Goal: Task Accomplishment & Management: Complete application form

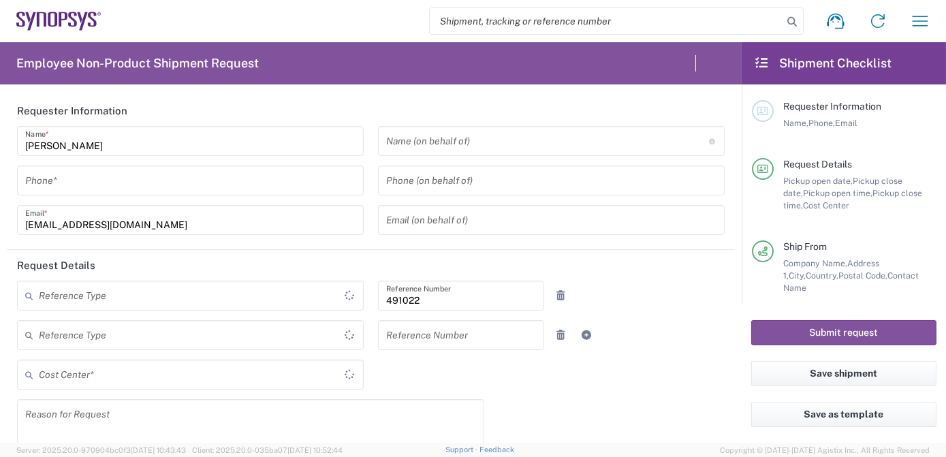
type input "Department"
type input "IN51, SDG, M, ZebuOp 491022"
type input "Delivered at Place"
type input "Telangana"
type input "[GEOGRAPHIC_DATA]"
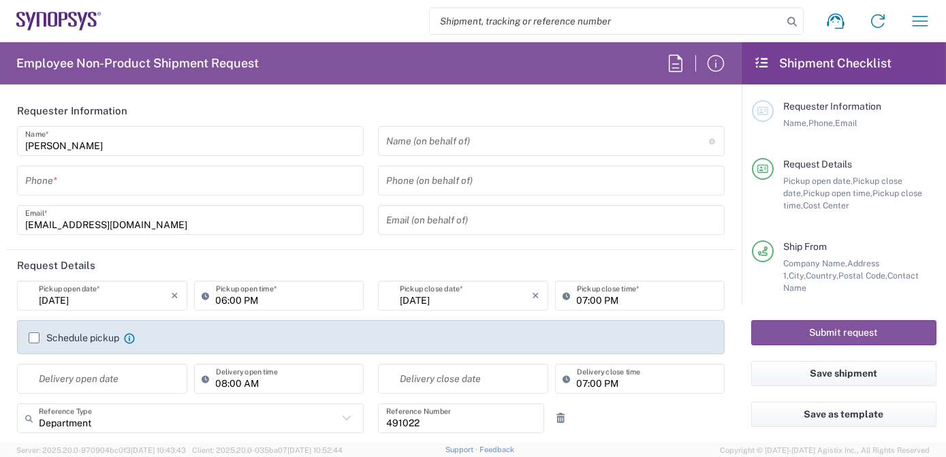
type input "[GEOGRAPHIC_DATA]"
click at [545, 27] on input "search" at bounding box center [606, 21] width 353 height 26
type input "[GEOGRAPHIC_DATA] IN09"
paste input "57002155"
type input "57002155"
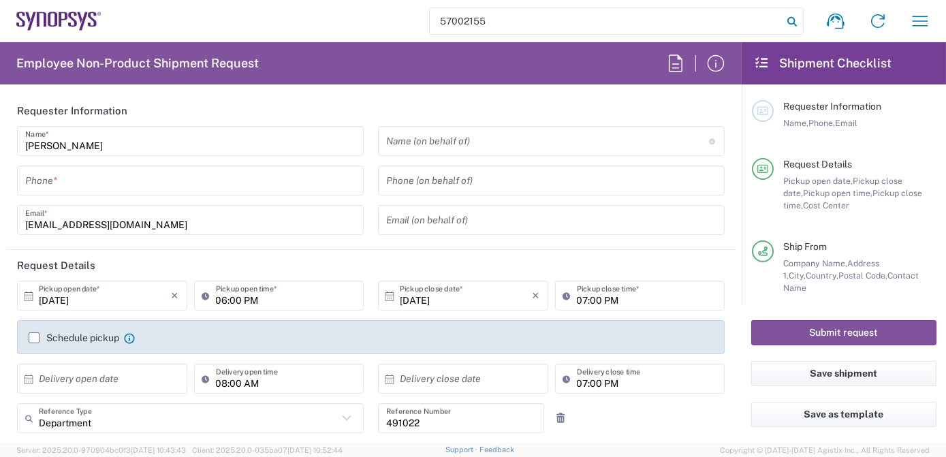
click at [787, 16] on icon at bounding box center [792, 21] width 19 height 19
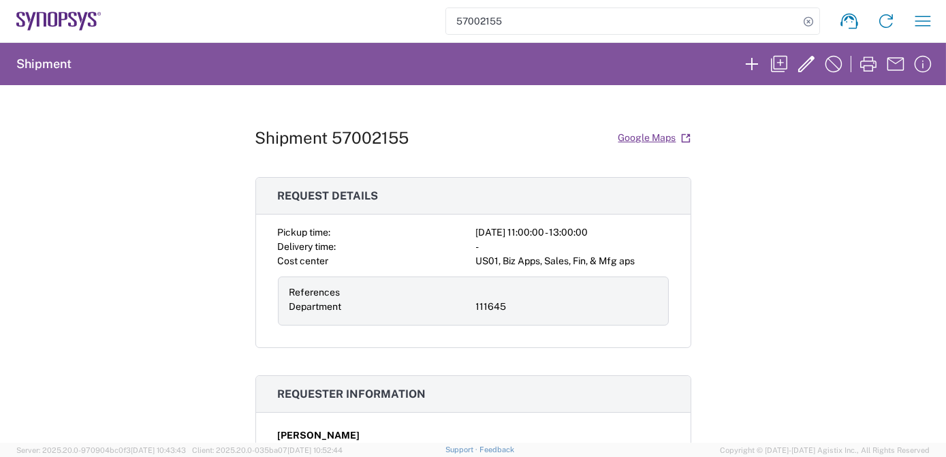
click at [759, 263] on div "Shipment 57002155 Google Maps Request details Pickup time: [DATE] 11:00:00 - 13…" at bounding box center [473, 264] width 946 height 358
click at [807, 75] on button "button" at bounding box center [806, 63] width 27 height 27
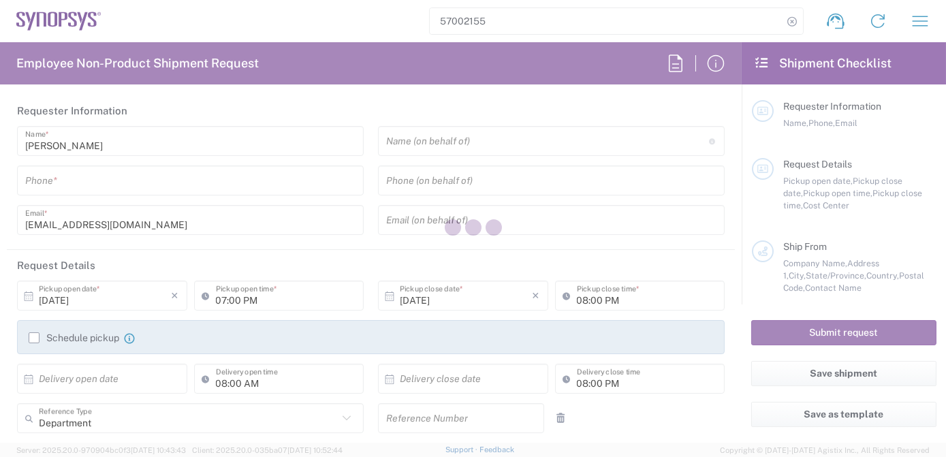
type input "[PERSON_NAME]"
type input "2797329134"
type input "[EMAIL_ADDRESS][DOMAIN_NAME]"
type input "[DATE]"
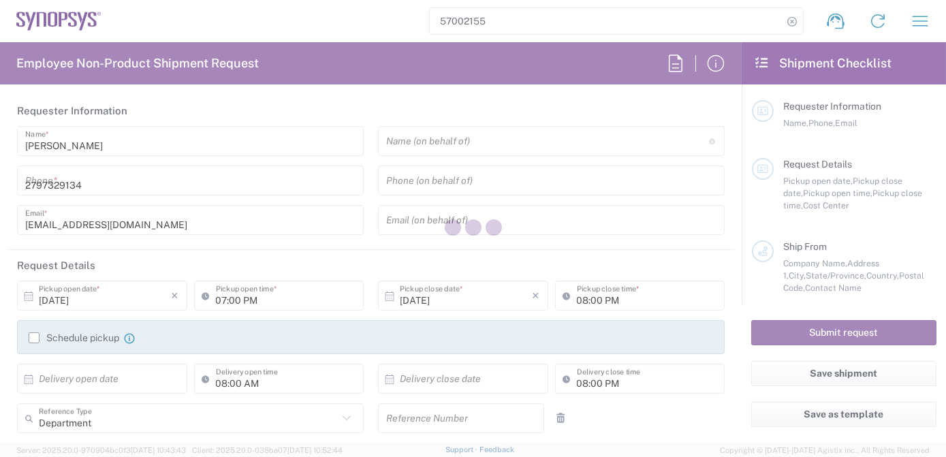
type input "11:00 AM"
type input "[DATE]"
type input "01:00 PM"
type input "111645"
type textarea "RMA return"
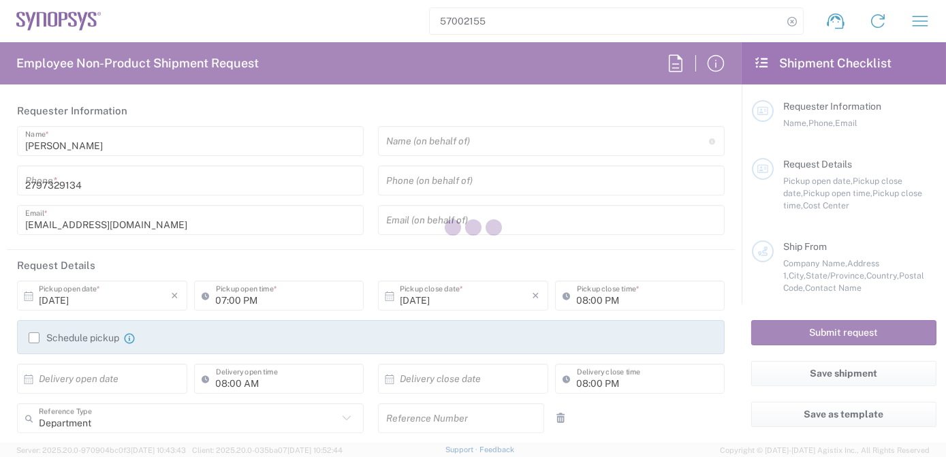
type textarea "[EMAIL_ADDRESS][DOMAIN_NAME]"
type input "Intel Folsom"
type input "[STREET_ADDRESS]"
type input "FM6 Dock"
type input "Folsom"
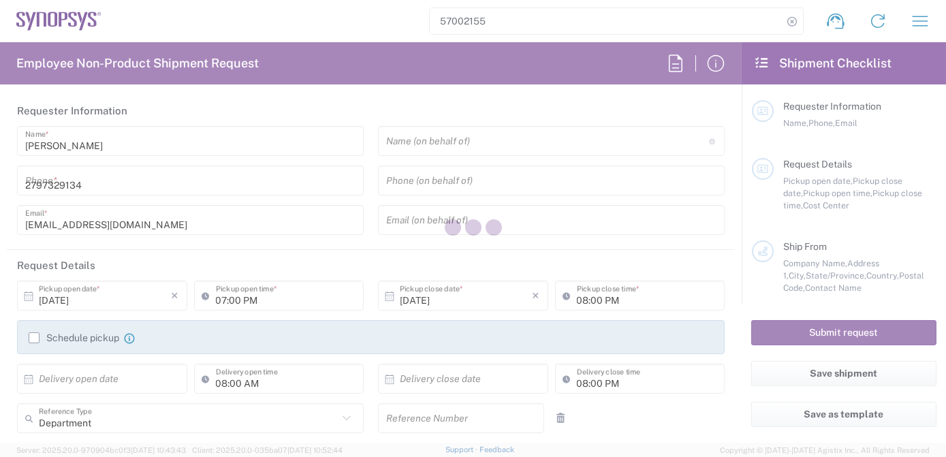
type input "95630"
type input "[PERSON_NAME]"
type input "2797329134"
type input "[US_STATE]"
type input "ATTn Synopsys - [PERSON_NAME]"
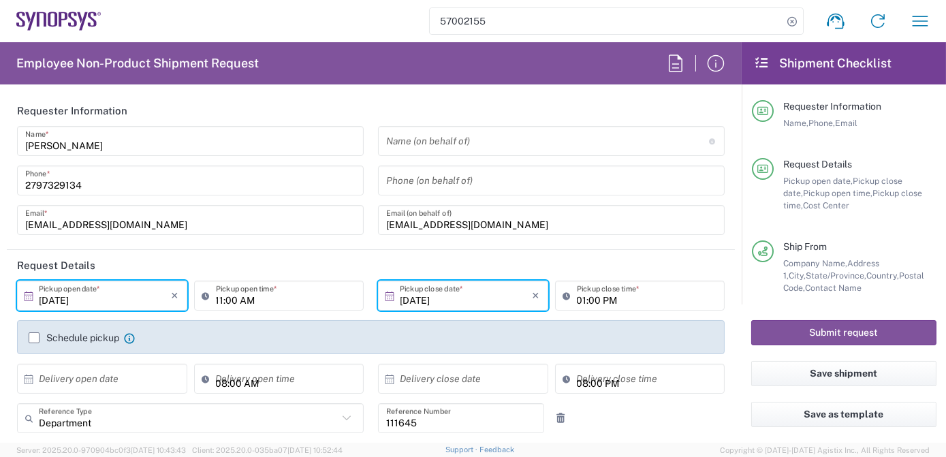
type input "[US_STATE]"
type input "Pallet(s) Standard (Not Stackable)"
type input "US01, Biz Apps, Sales, Fin, & Mfg aps 111645"
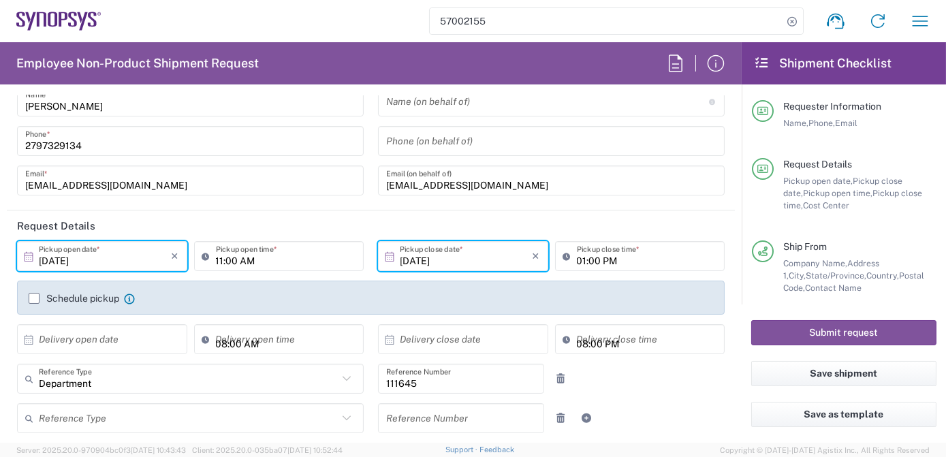
scroll to position [46, 0]
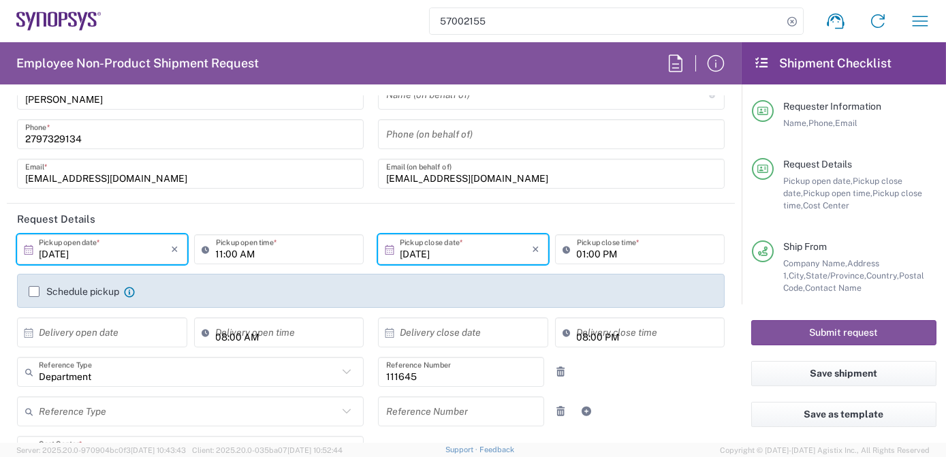
click at [30, 290] on label "Schedule pickup" at bounding box center [74, 291] width 91 height 11
click at [34, 292] on input "Schedule pickup" at bounding box center [34, 292] width 0 height 0
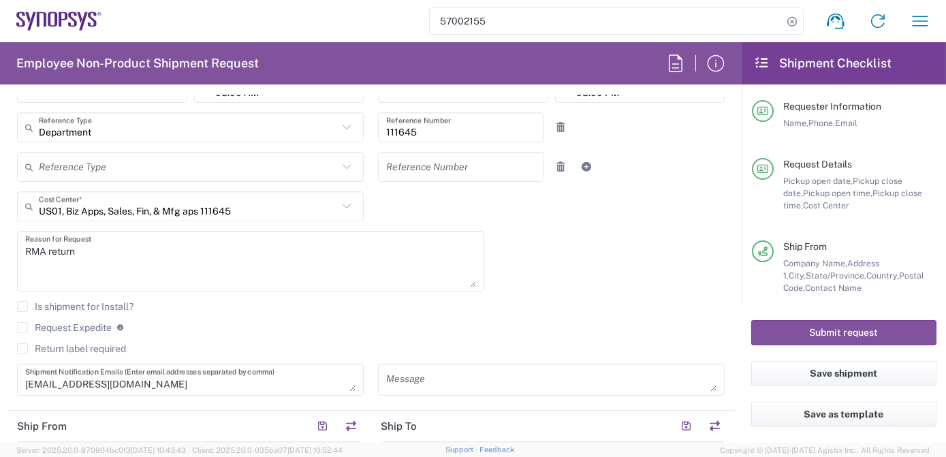
scroll to position [334, 0]
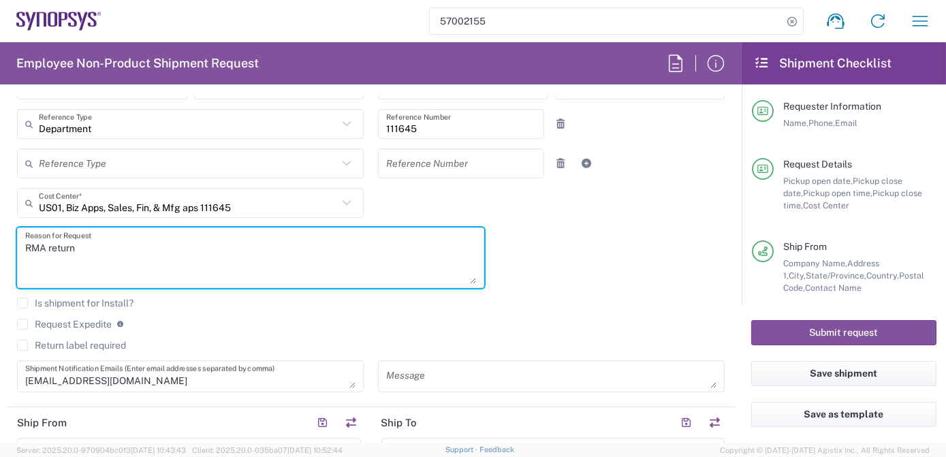
click at [180, 255] on textarea "RMA return" at bounding box center [250, 258] width 451 height 52
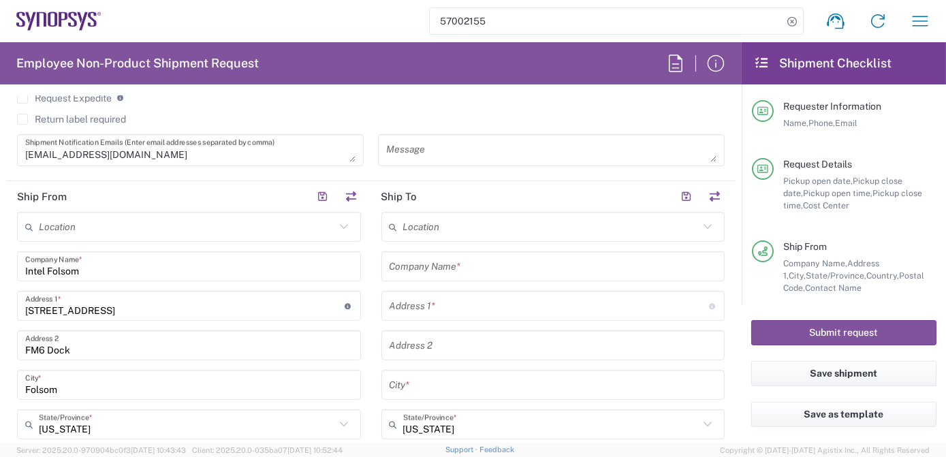
scroll to position [581, 0]
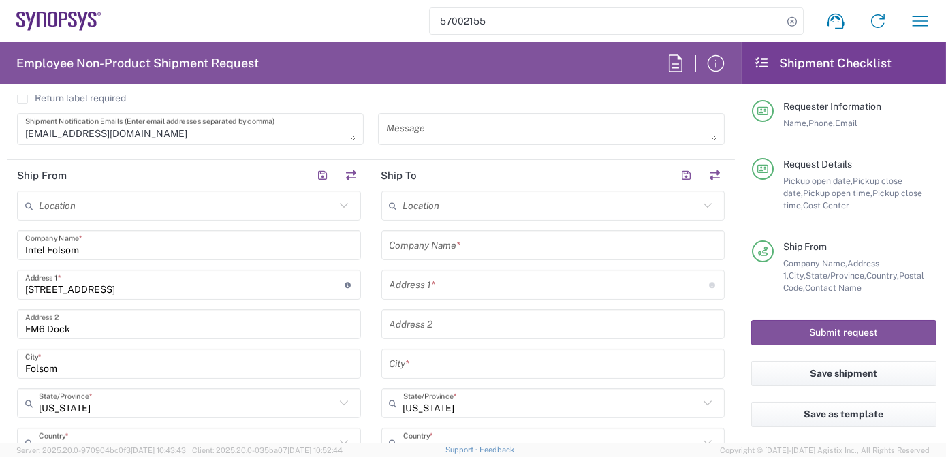
type textarea "RMA return from Intel"
click at [435, 202] on input "text" at bounding box center [551, 206] width 296 height 24
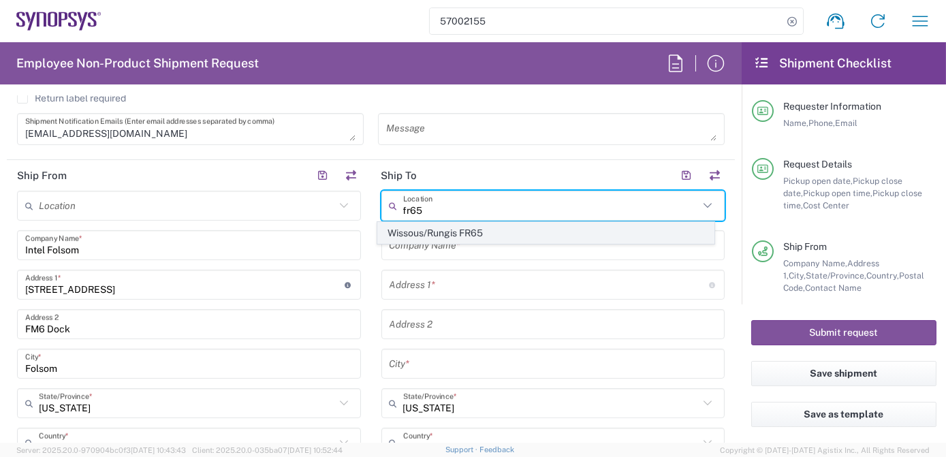
click at [442, 232] on span "Wissous/Rungis FR65" at bounding box center [546, 233] width 337 height 21
type input "Wissous/Rungis FR65"
type input "SYNOPSYS EMULATION AND VERIFICATION"
type input "[STREET_ADDRESS]"
type input "Rungis"
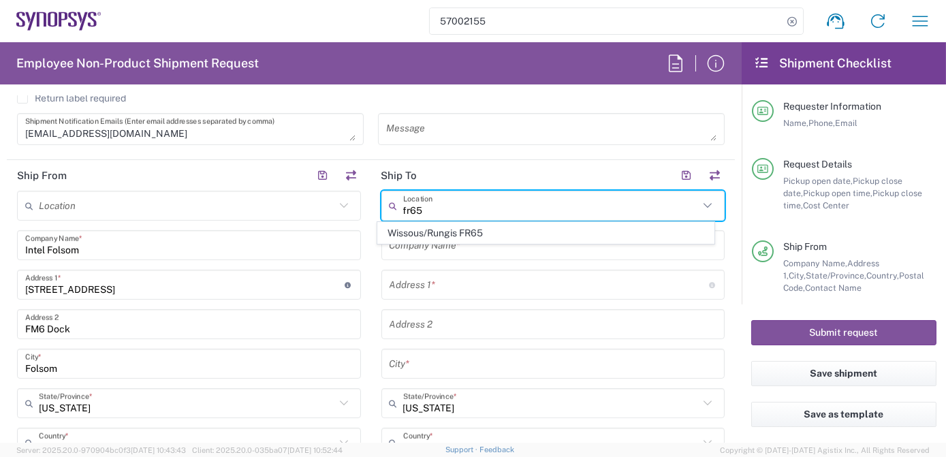
type input "[GEOGRAPHIC_DATA]"
type input "94150"
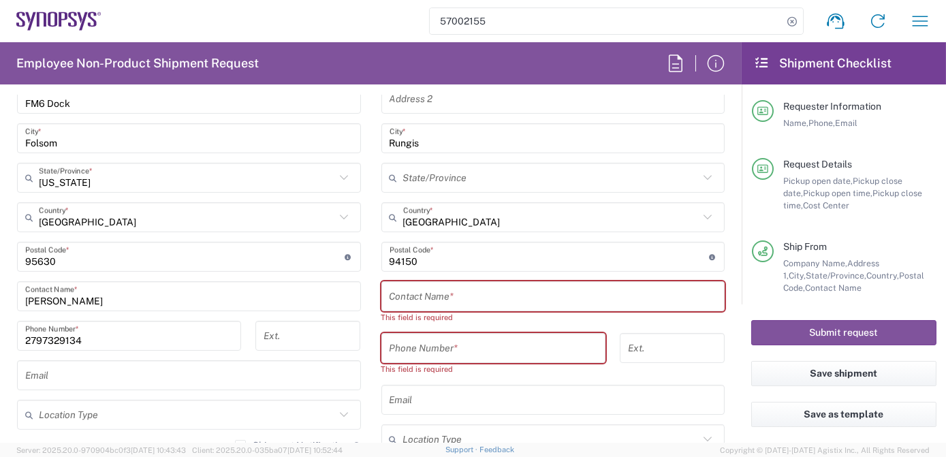
scroll to position [811, 0]
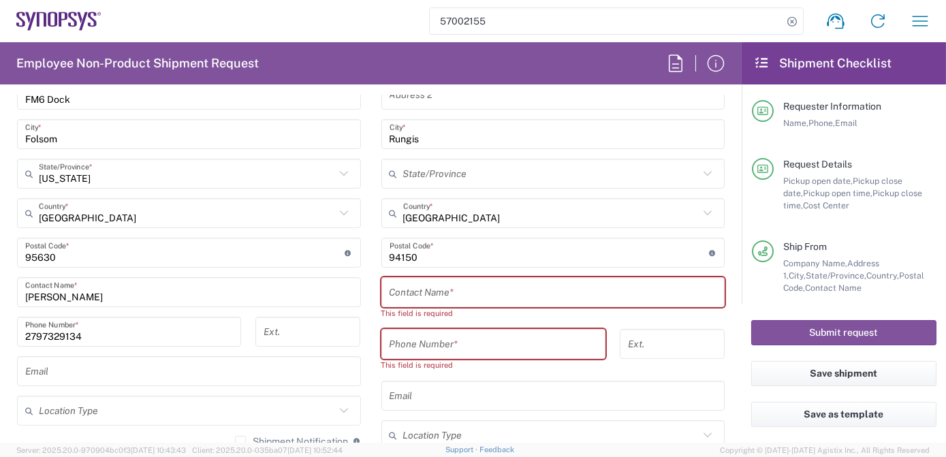
click at [441, 290] on input "text" at bounding box center [554, 293] width 328 height 24
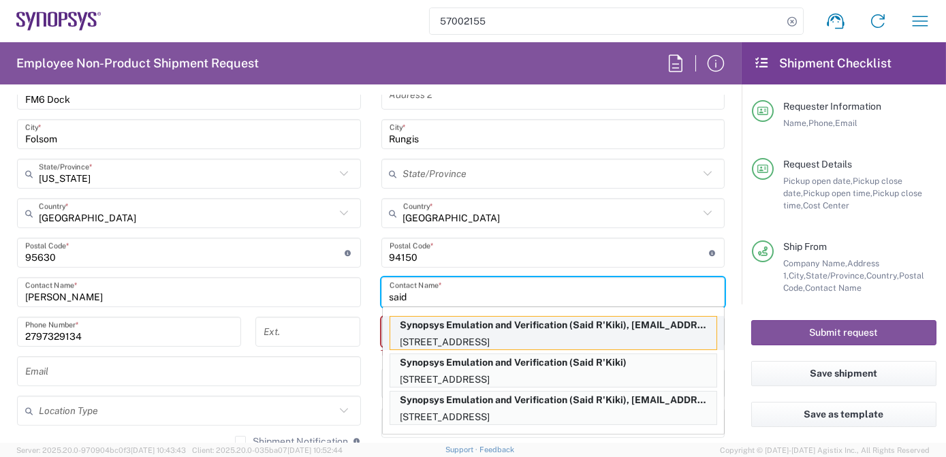
type input "said"
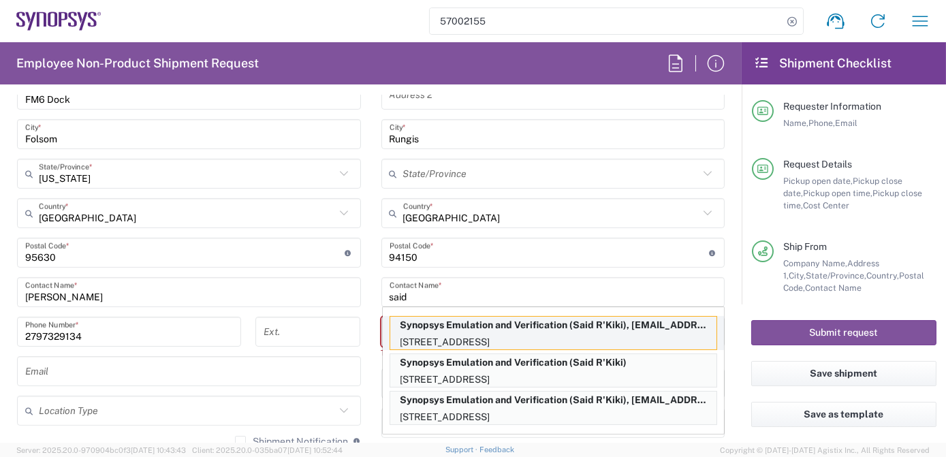
click at [456, 329] on p "Synopsys Emulation and Verification (Said R'Kiki), [EMAIL_ADDRESS][DOMAIN_NAME]" at bounding box center [553, 325] width 326 height 17
type input "Synopsys Emulation and Verification"
type input "[STREET_ADDRESS]"
type input "Said R'Kiki"
type input "33189961070"
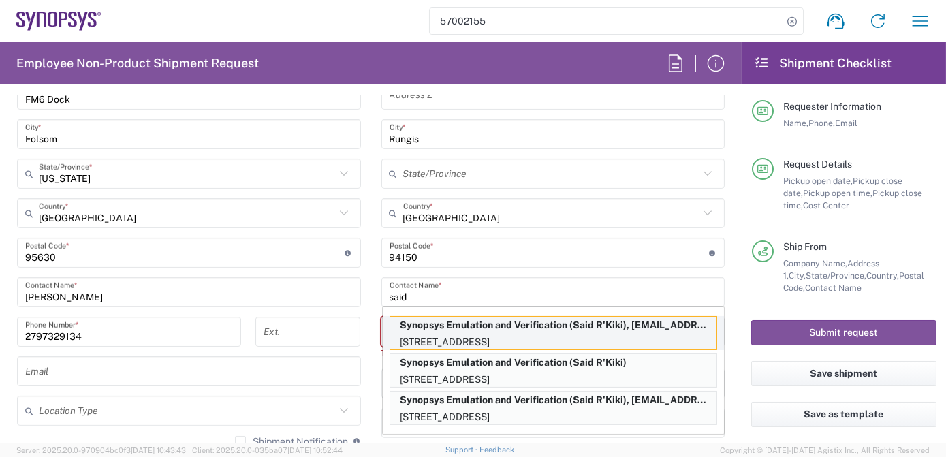
type input "[EMAIL_ADDRESS][DOMAIN_NAME]"
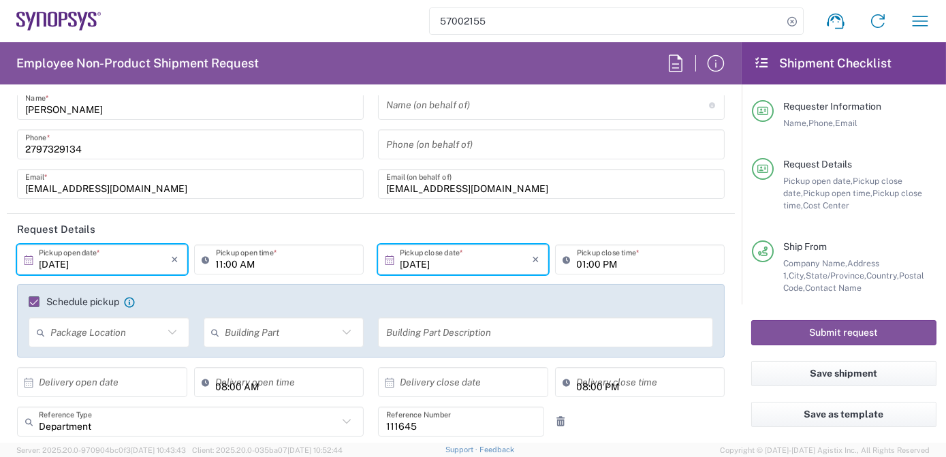
scroll to position [0, 0]
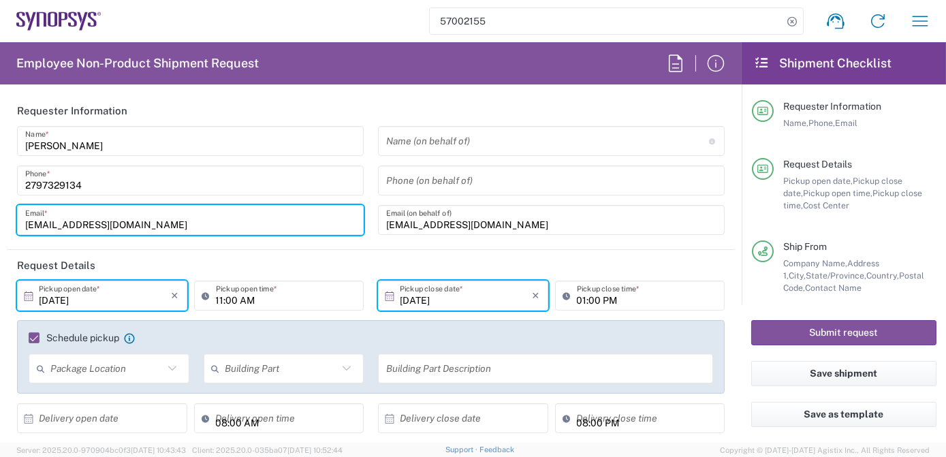
drag, startPoint x: 161, startPoint y: 229, endPoint x: 0, endPoint y: 214, distance: 161.5
click at [0, 214] on form "Requester Information [PERSON_NAME] Name * [PHONE_NUMBER] Phone * [EMAIL_ADDRES…" at bounding box center [371, 268] width 742 height 347
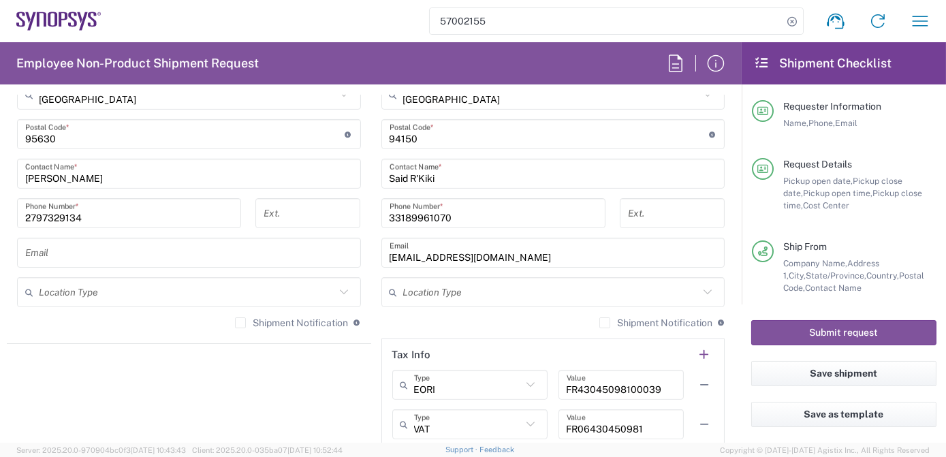
scroll to position [948, 0]
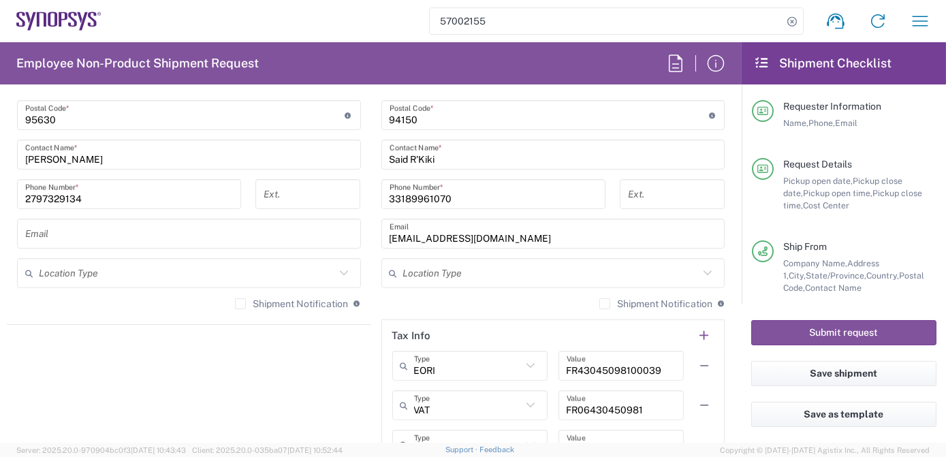
click at [31, 237] on input "text" at bounding box center [189, 234] width 328 height 24
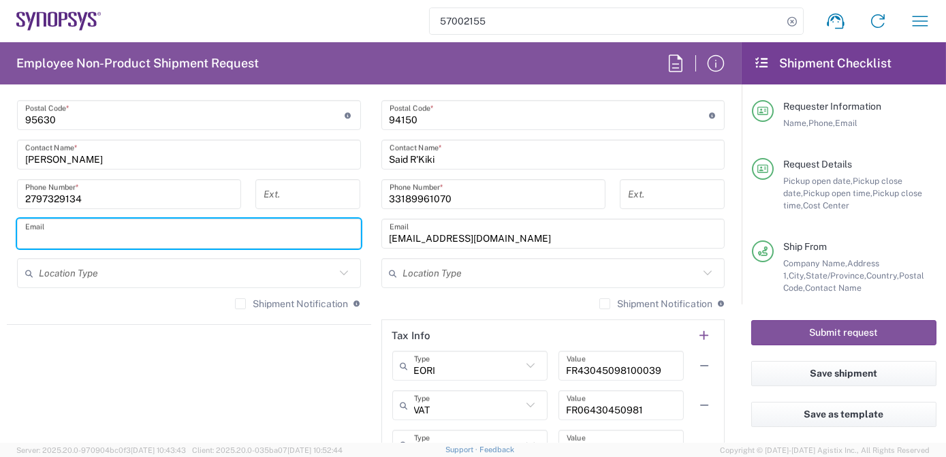
paste input "[EMAIL_ADDRESS][DOMAIN_NAME]"
click at [165, 232] on input "[EMAIL_ADDRESS][DOMAIN_NAME]" at bounding box center [189, 234] width 328 height 24
type input "[EMAIL_ADDRESS][DOMAIN_NAME]"
click at [3, 309] on form "Requester Information [PERSON_NAME] Name * [PHONE_NUMBER] Phone * [EMAIL_ADDRES…" at bounding box center [371, 268] width 742 height 347
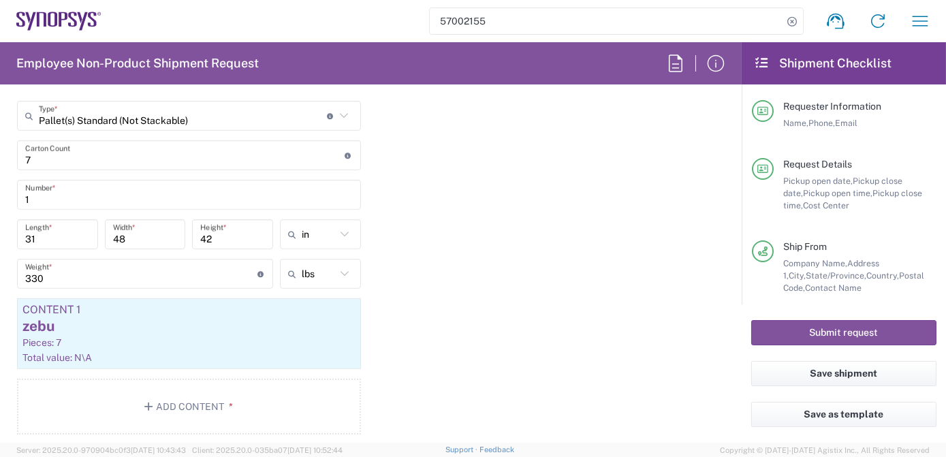
scroll to position [1397, 0]
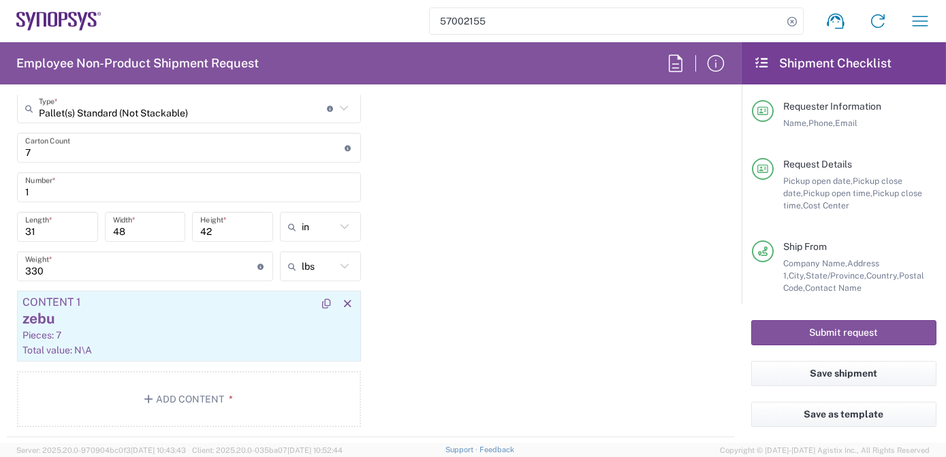
click at [127, 324] on div "zebu" at bounding box center [188, 319] width 333 height 20
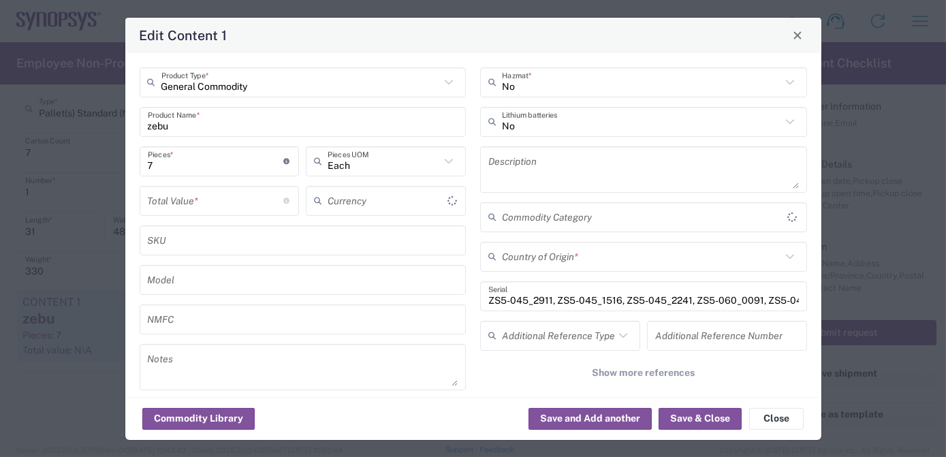
type input "US Dollar"
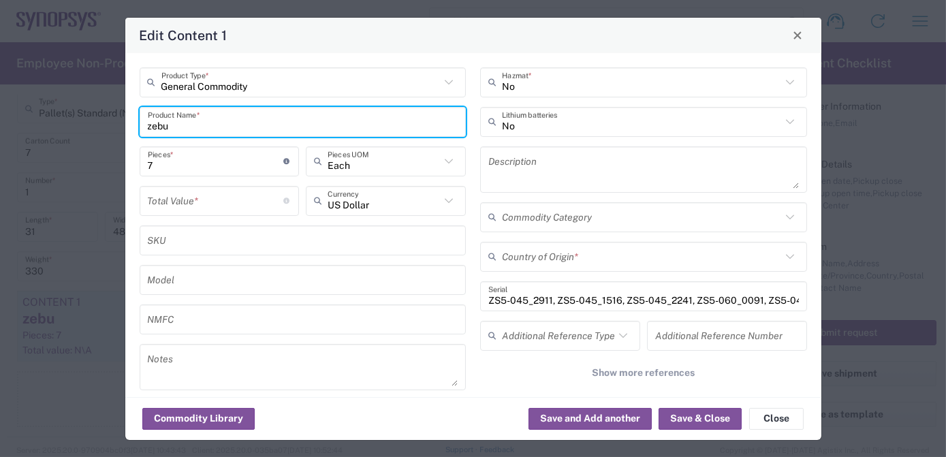
drag, startPoint x: 232, startPoint y: 125, endPoint x: -3, endPoint y: 117, distance: 234.5
click at [0, 117] on html "57002155 Shipment request Shipment tracking Employee non-product shipment reque…" at bounding box center [473, 228] width 946 height 457
paste input "HW0401-000"
type input "HW0401-000"
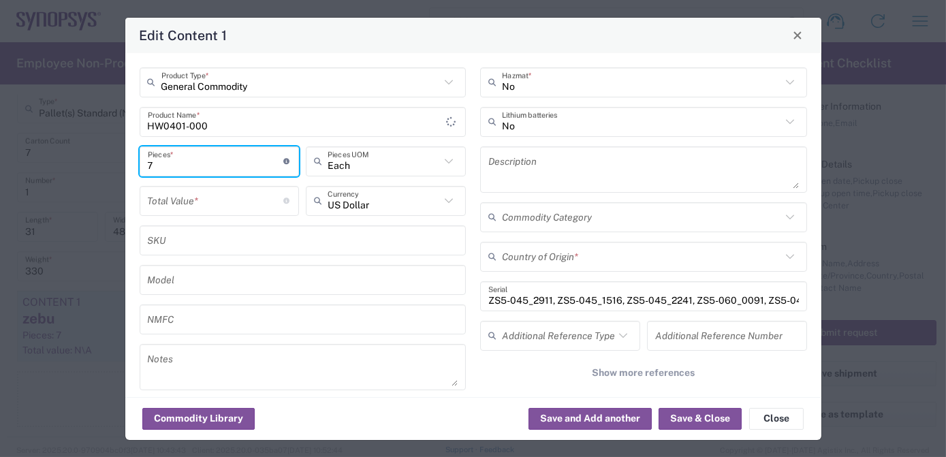
drag, startPoint x: 193, startPoint y: 159, endPoint x: 0, endPoint y: 157, distance: 192.8
click at [0, 159] on html "57002155 Shipment request Shipment tracking Employee non-product shipment reque…" at bounding box center [473, 228] width 946 height 457
type input "1"
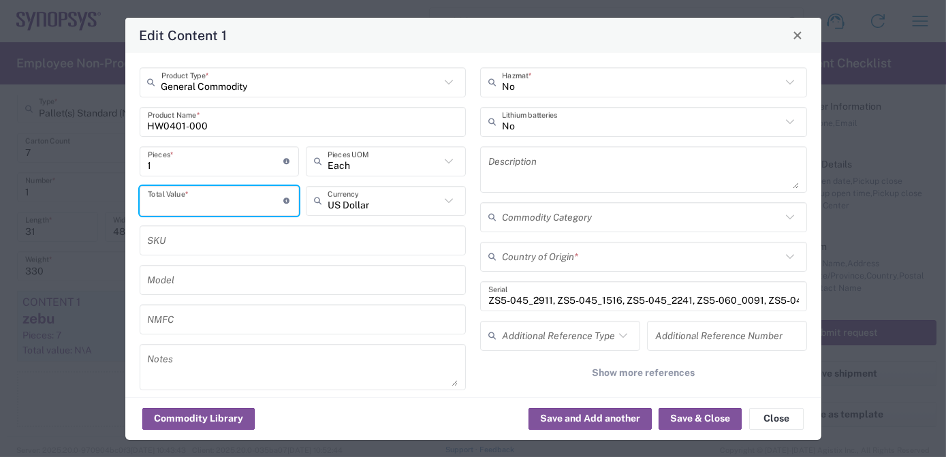
click at [188, 202] on input "number" at bounding box center [216, 201] width 136 height 24
paste input "47244.63"
type input "47244.63"
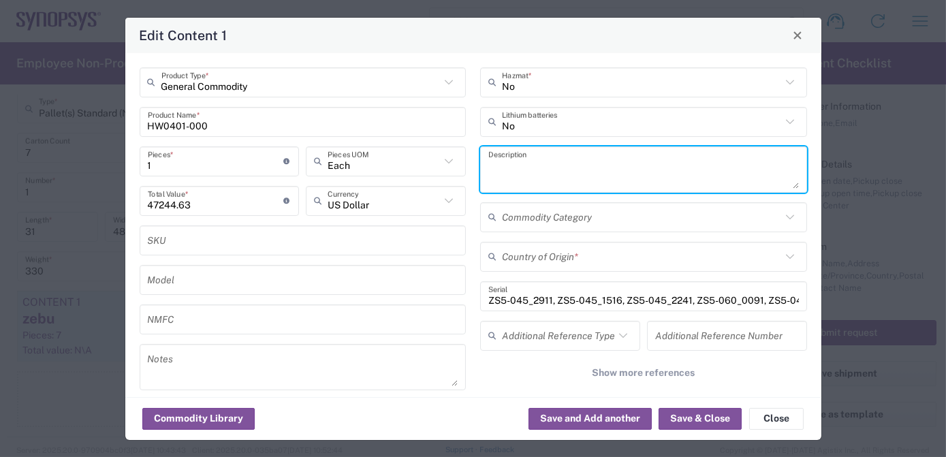
click at [522, 157] on textarea at bounding box center [644, 170] width 311 height 38
paste textarea "ZS4 Module HW"
type textarea "ZS4 Module HW"
click at [547, 262] on input "text" at bounding box center [641, 257] width 279 height 24
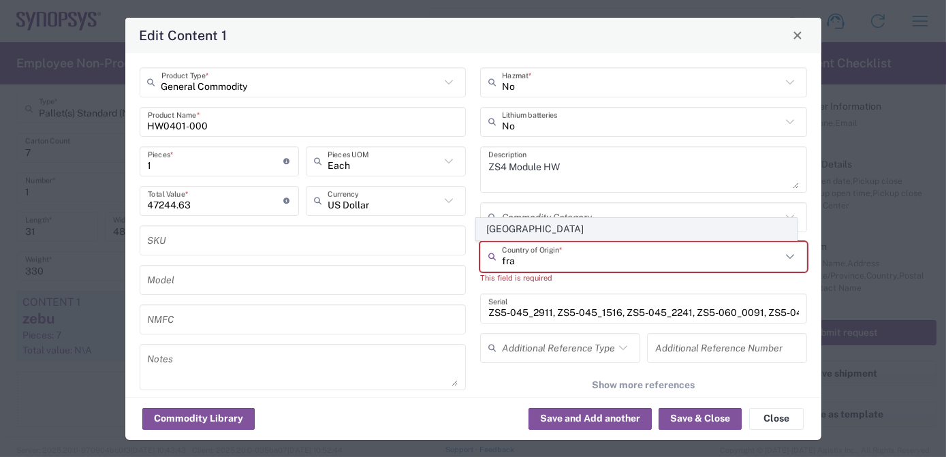
click at [540, 228] on span "[GEOGRAPHIC_DATA]" at bounding box center [637, 229] width 320 height 21
type input "[GEOGRAPHIC_DATA]"
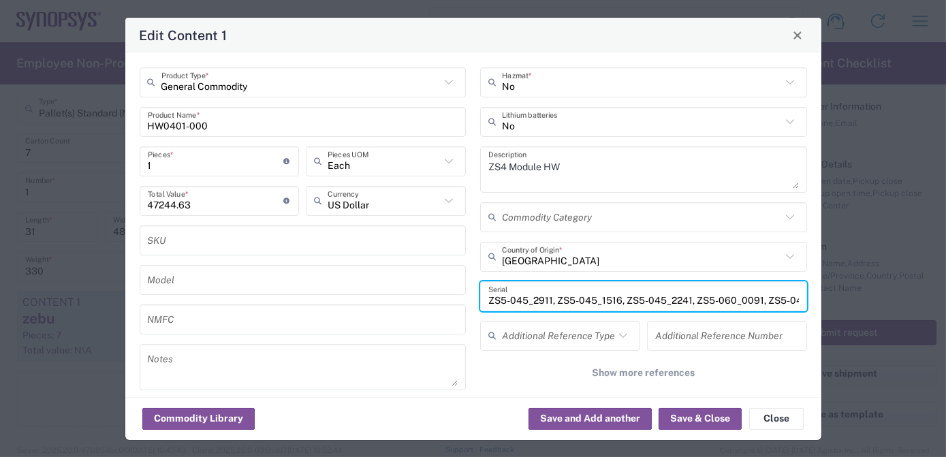
scroll to position [0, 178]
drag, startPoint x: 483, startPoint y: 298, endPoint x: 913, endPoint y: 294, distance: 429.9
click at [913, 294] on div "Edit Content 1 General Commodity Product Type * HW0401-000 Product Name * 1 Pie…" at bounding box center [473, 228] width 946 height 457
paste input "OR1-040_0825"
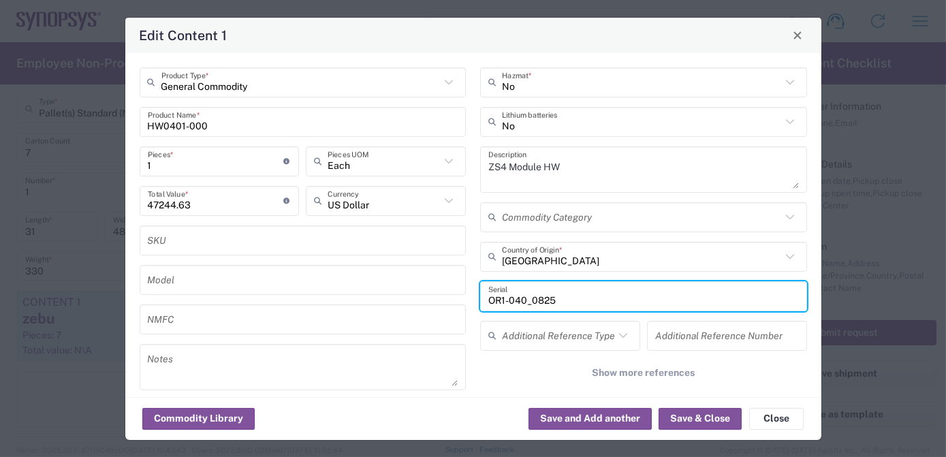
scroll to position [296, 0]
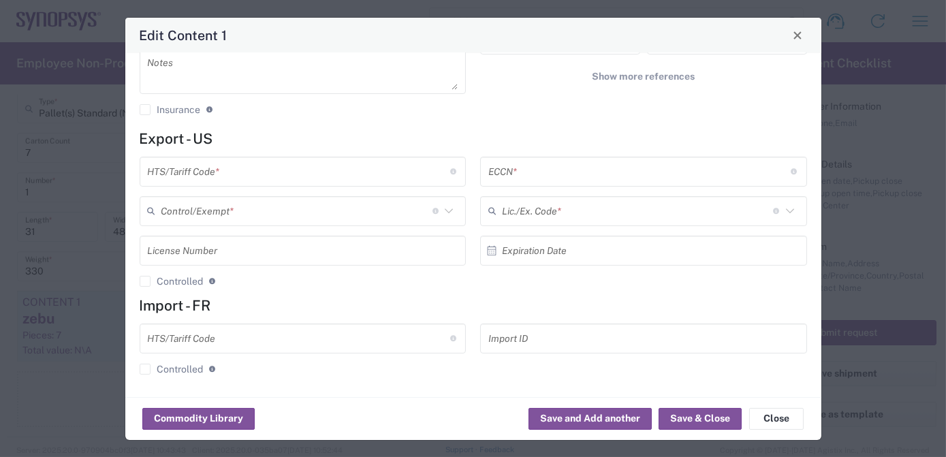
type input "OR1-040_0825"
click at [566, 165] on input "text" at bounding box center [640, 171] width 303 height 24
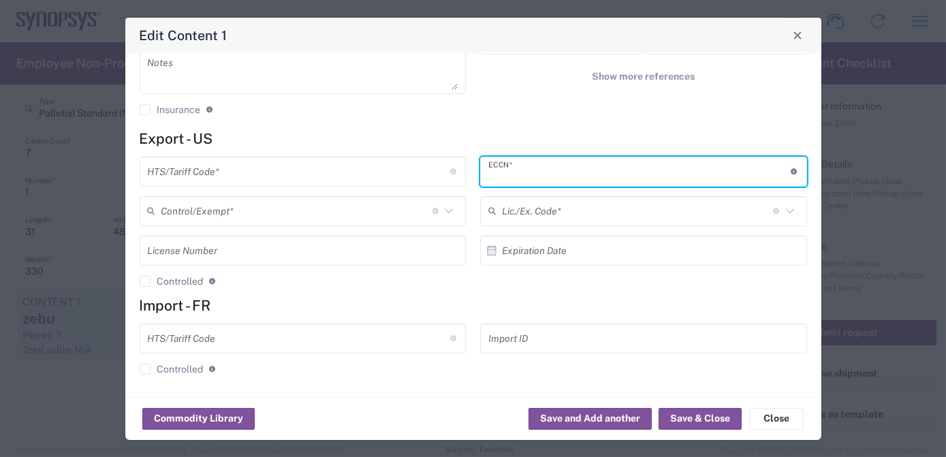
paste input "3B992/NLR"
type input "3B992/NLR"
click at [256, 168] on input "text" at bounding box center [299, 171] width 303 height 24
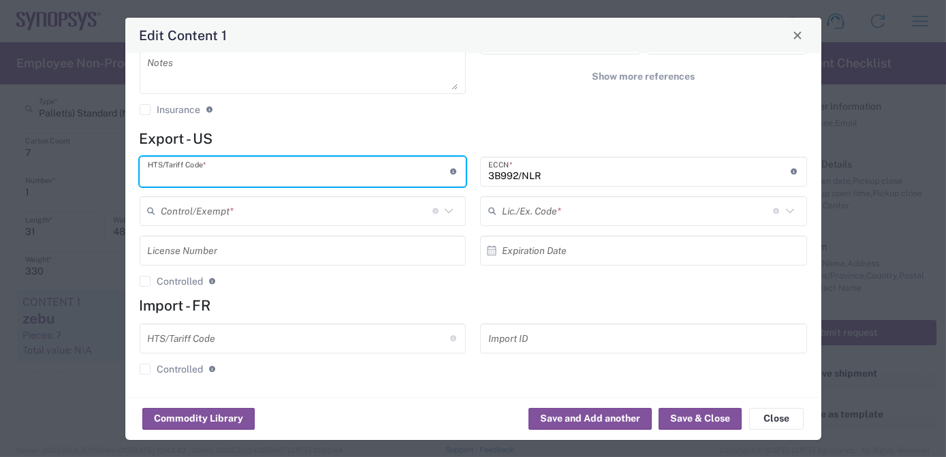
paste input "8473.30.0002"
type input "8473.30.0002"
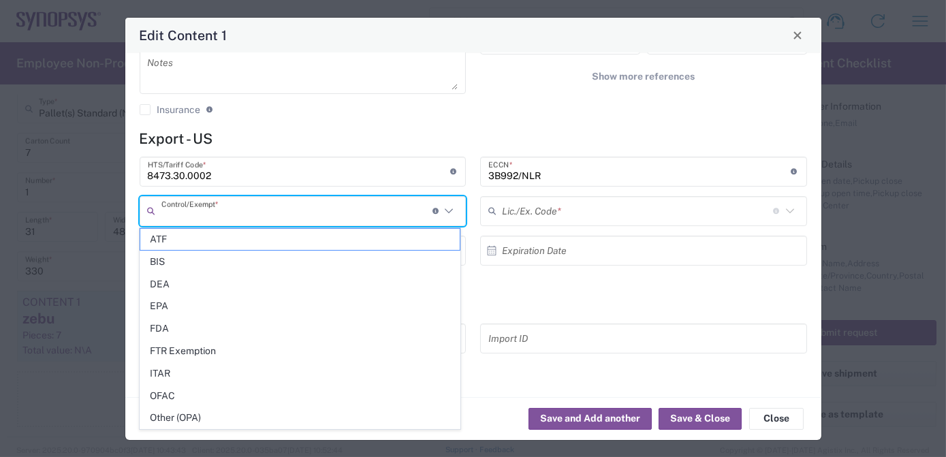
click at [260, 210] on input "text" at bounding box center [296, 211] width 271 height 24
click at [249, 270] on span "BIS" at bounding box center [300, 261] width 320 height 21
type input "BIS"
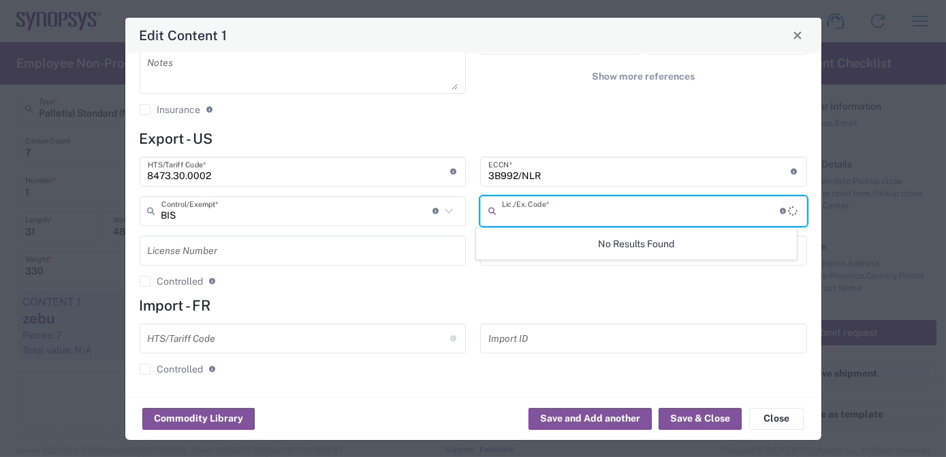
click at [574, 211] on input "text" at bounding box center [641, 211] width 279 height 24
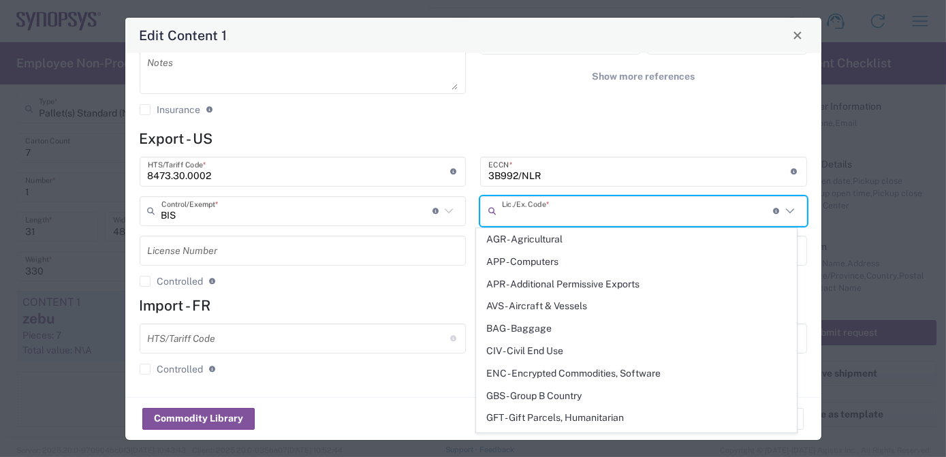
click at [627, 211] on input "text" at bounding box center [637, 211] width 271 height 24
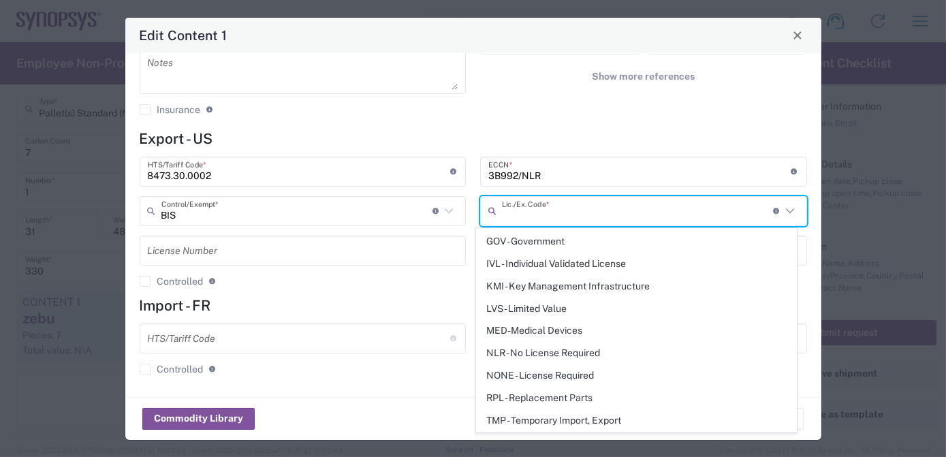
scroll to position [221, 0]
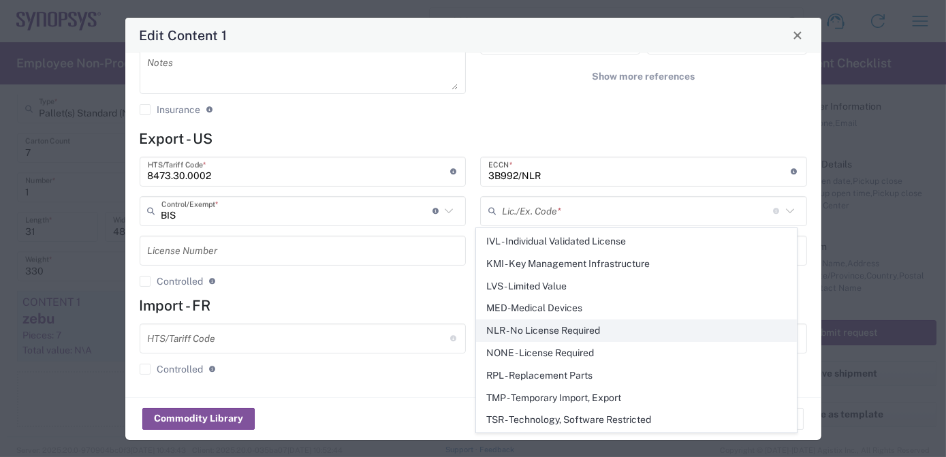
click at [524, 328] on span "NLR - No License Required" at bounding box center [637, 330] width 320 height 21
type input "NLR - No License Required"
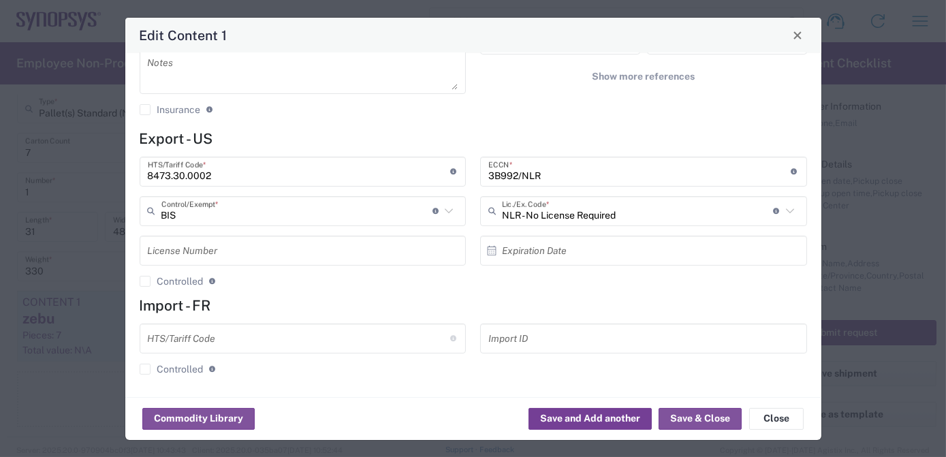
click at [627, 420] on button "Save and Add another" at bounding box center [590, 419] width 123 height 22
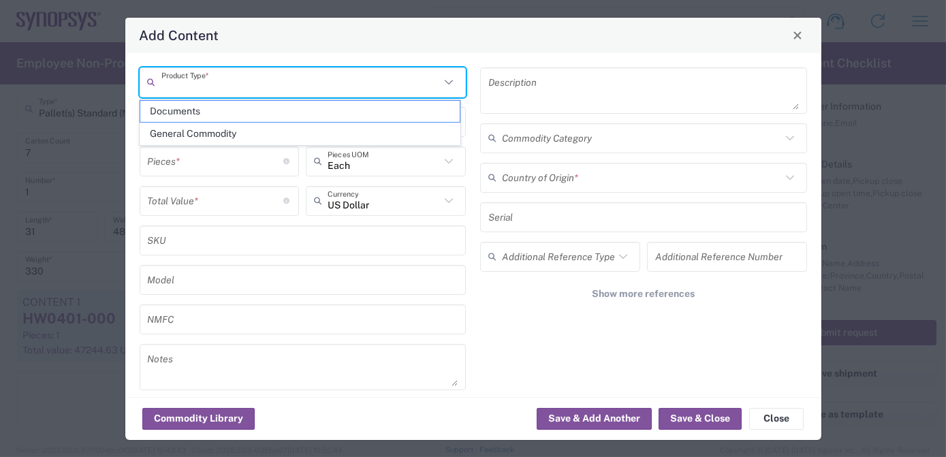
click at [221, 89] on input "text" at bounding box center [300, 82] width 279 height 24
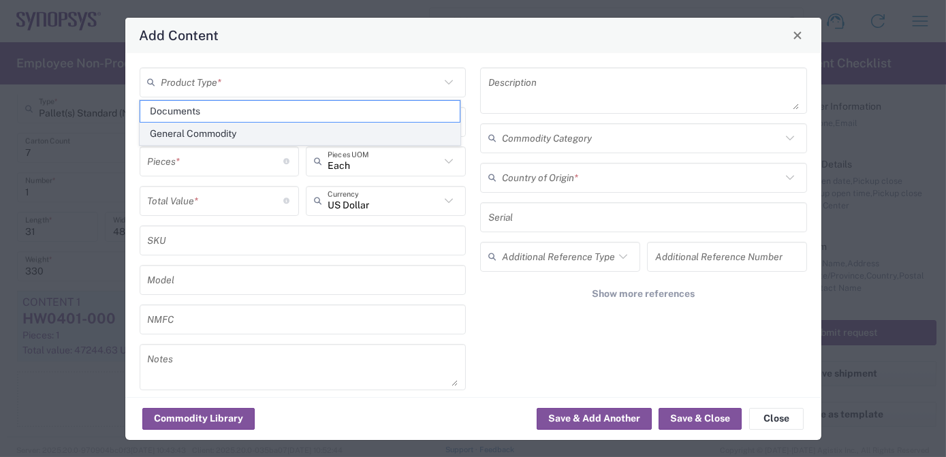
click at [221, 129] on span "General Commodity" at bounding box center [300, 133] width 320 height 21
type input "General Commodity"
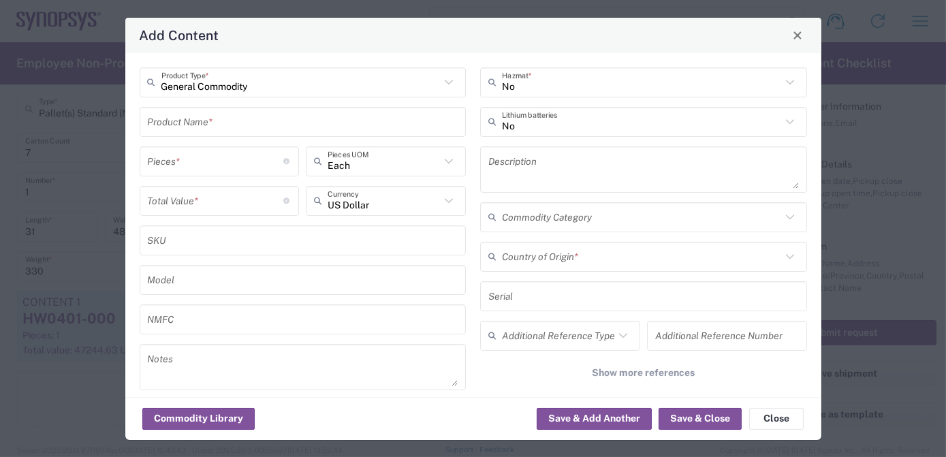
click at [216, 124] on input "text" at bounding box center [303, 122] width 311 height 24
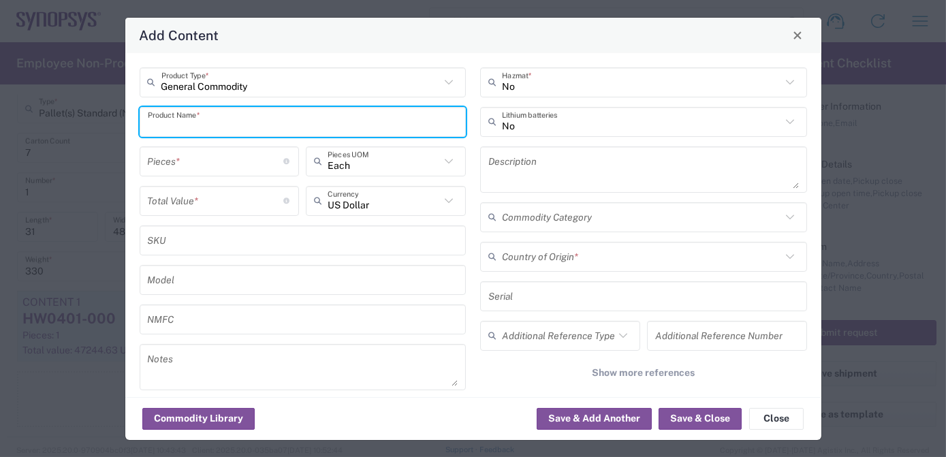
paste input "HW0969-000"
type input "HW0969-000"
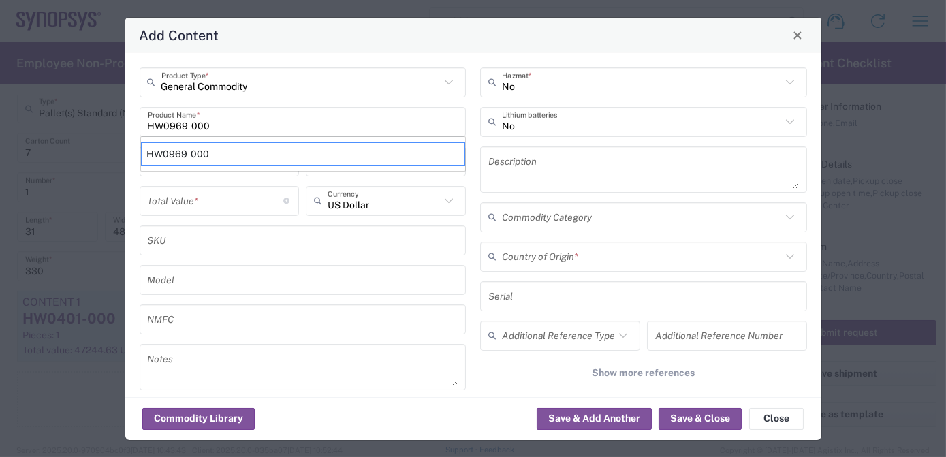
click at [202, 157] on div "HW0969-000" at bounding box center [303, 153] width 324 height 23
type textarea "ZS5 Module"
type input "8473.30.0002"
type input "BIS"
type input "3B992"
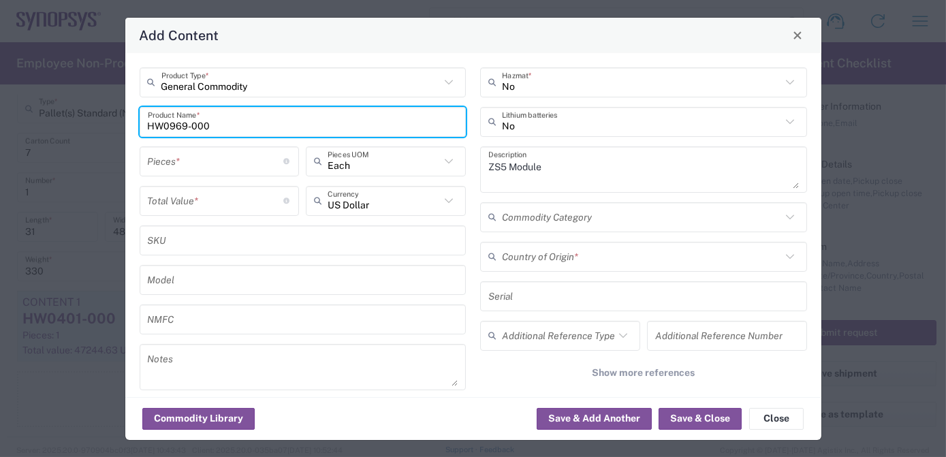
type input "NLR - No License Required"
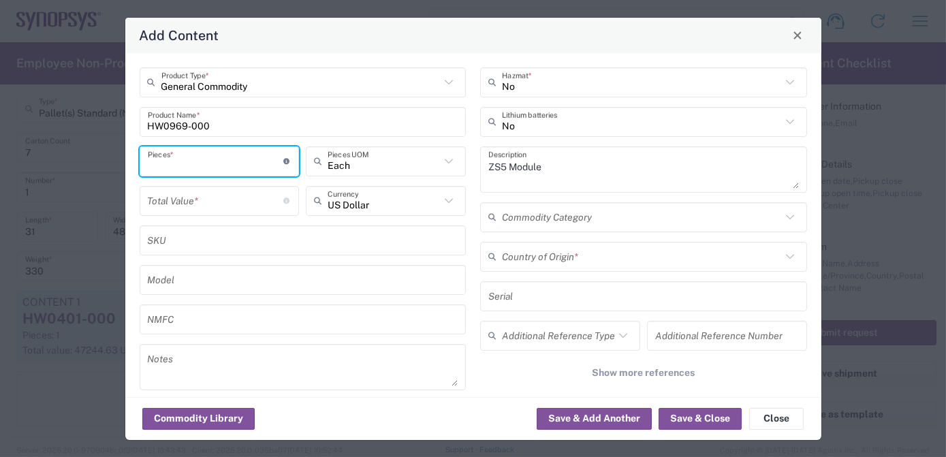
click at [202, 157] on input "number" at bounding box center [216, 161] width 136 height 24
type input "5"
click at [196, 195] on input "number" at bounding box center [216, 201] width 136 height 24
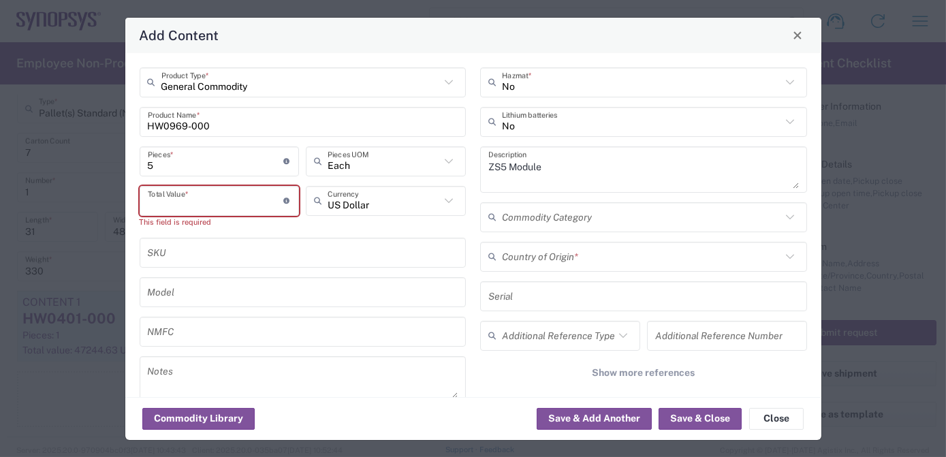
paste input "299076.15"
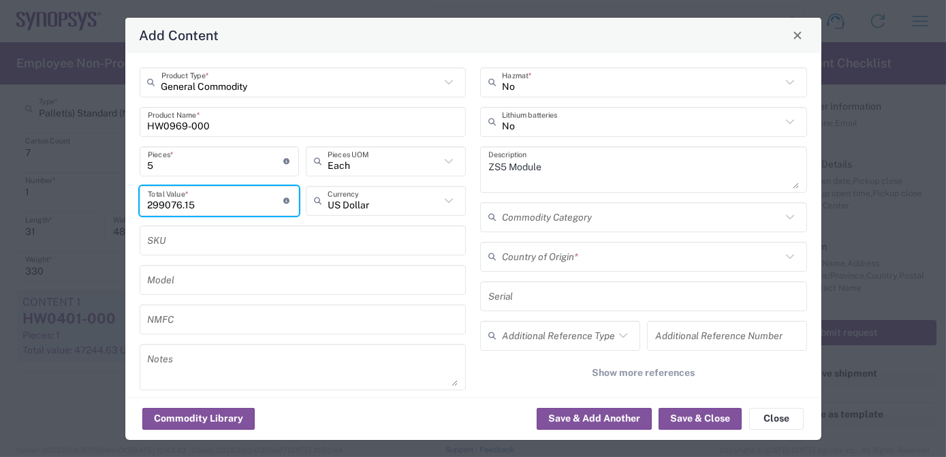
type input "299076.15"
click at [543, 255] on input "text" at bounding box center [641, 257] width 279 height 24
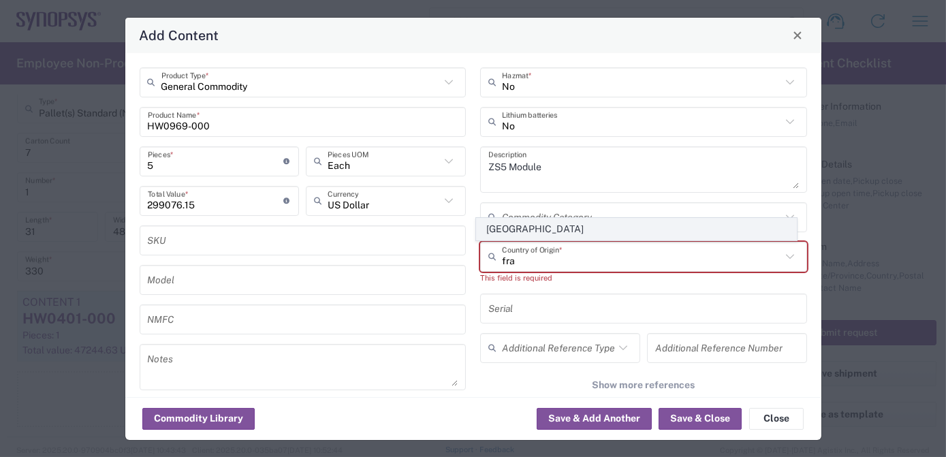
click at [532, 226] on span "[GEOGRAPHIC_DATA]" at bounding box center [637, 229] width 320 height 21
type input "[GEOGRAPHIC_DATA]"
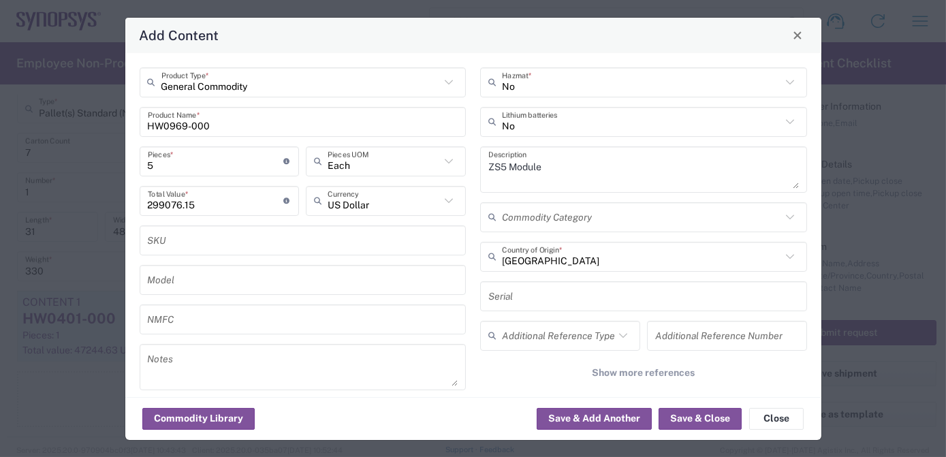
click at [572, 290] on input "text" at bounding box center [644, 296] width 311 height 24
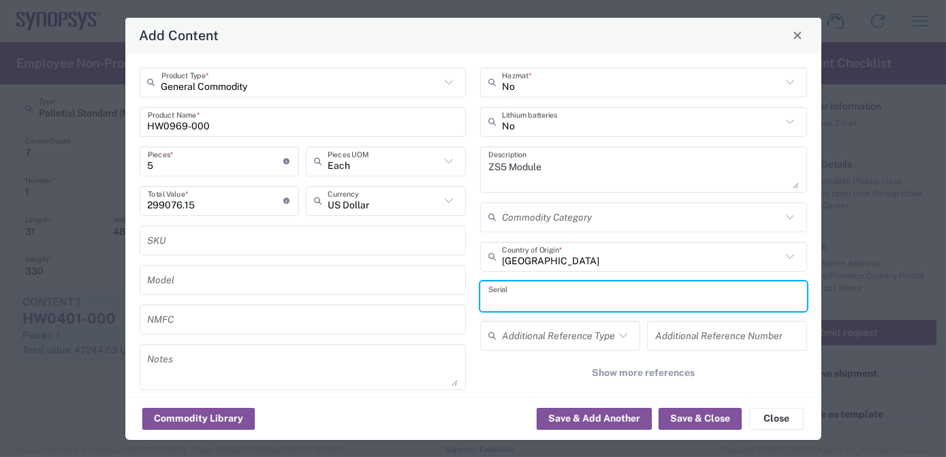
paste input "ZS5-045_0176 ZS5-045_1516 ZS5-045_2241 ZS5-045_2911 ZS5-045_3841"
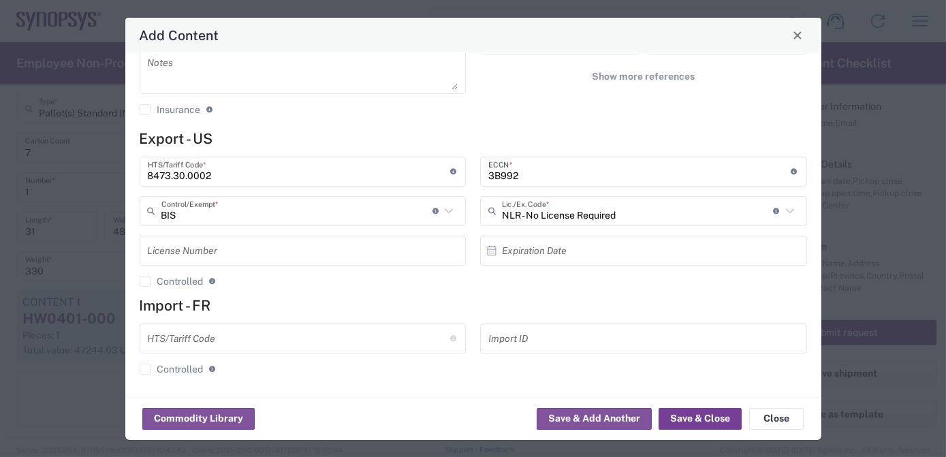
type input "ZS5-045_0176 ZS5-045_1516 ZS5-045_2241 ZS5-045_2911 ZS5-045_3841"
click at [710, 417] on button "Save & Close" at bounding box center [700, 419] width 83 height 22
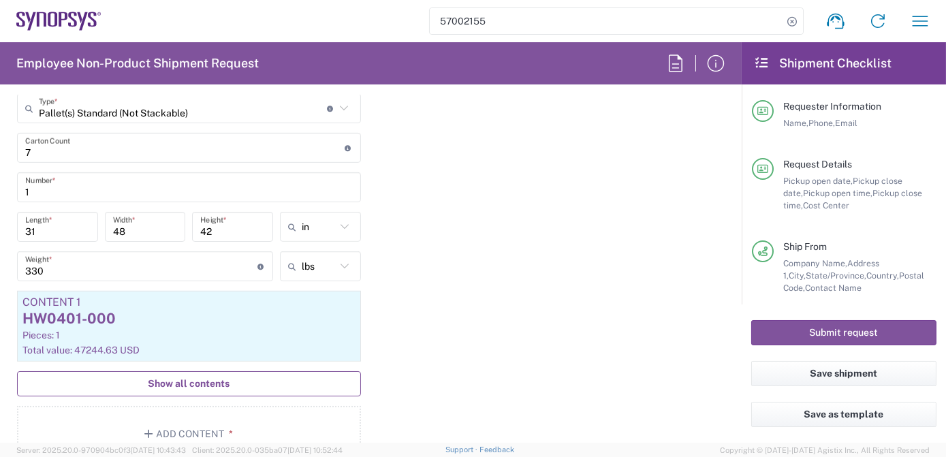
click at [229, 380] on button "Show all contents" at bounding box center [189, 383] width 344 height 25
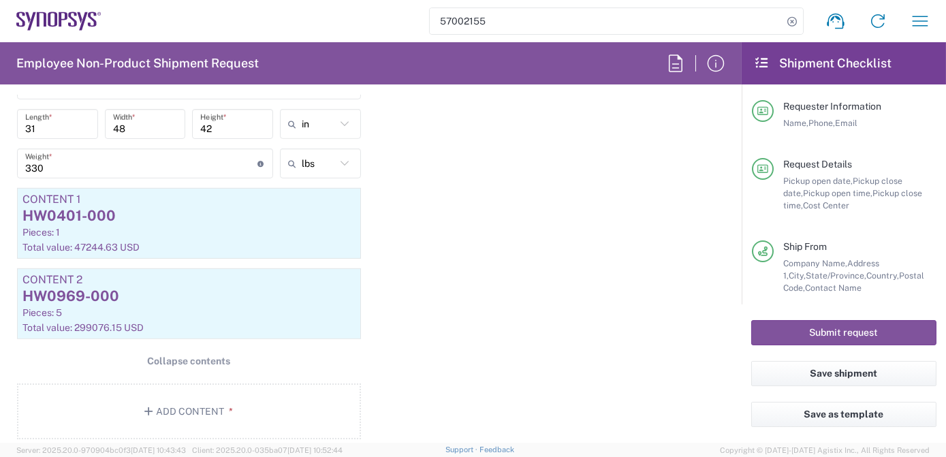
scroll to position [1463, 0]
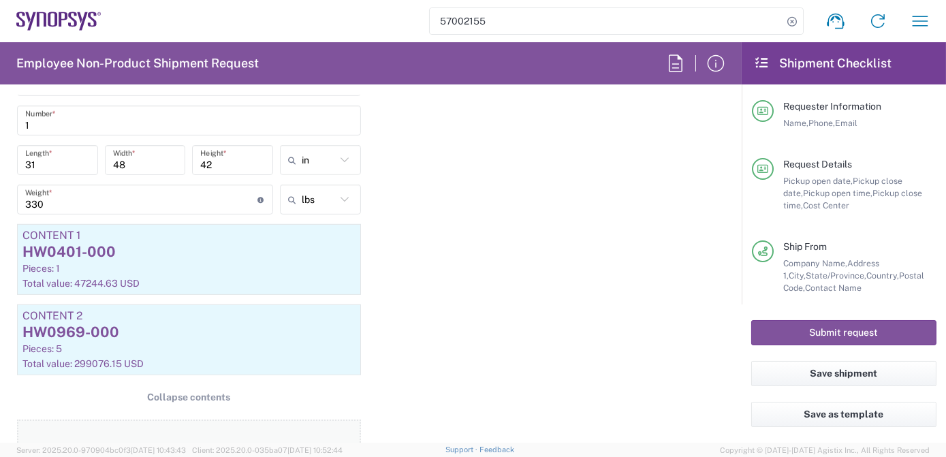
click at [209, 435] on button "Add Content *" at bounding box center [189, 448] width 344 height 56
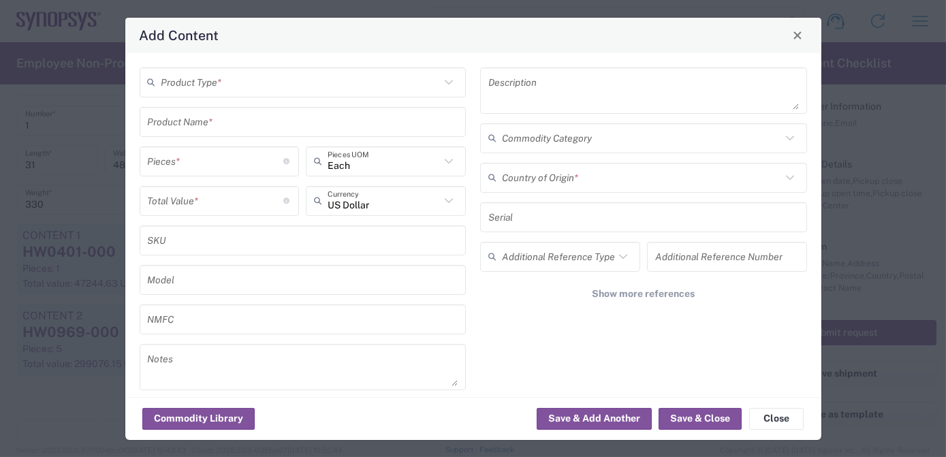
click at [226, 95] on div "Product Type *" at bounding box center [303, 82] width 327 height 30
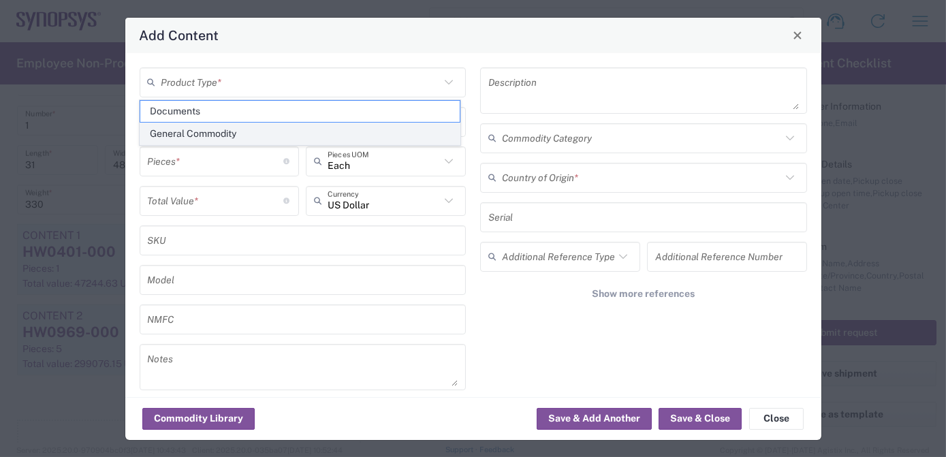
click at [216, 134] on span "General Commodity" at bounding box center [300, 133] width 320 height 21
type input "General Commodity"
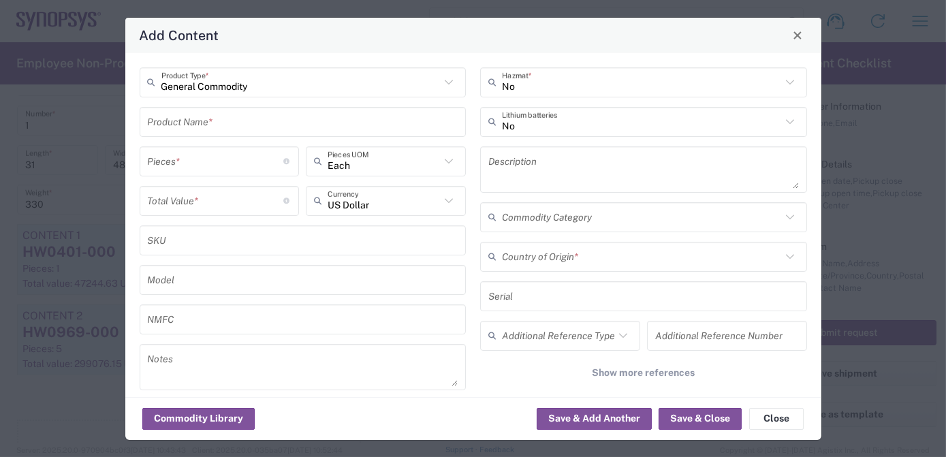
click at [206, 119] on input "text" at bounding box center [303, 122] width 311 height 24
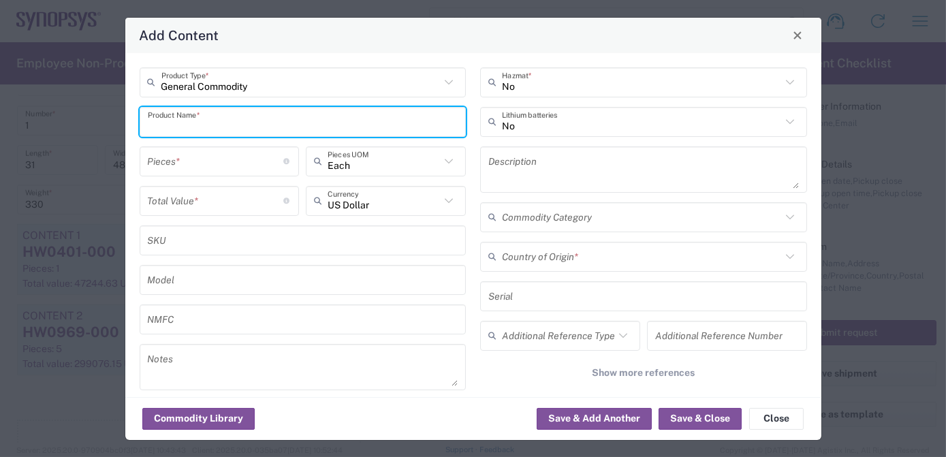
paste input "HW0977-000"
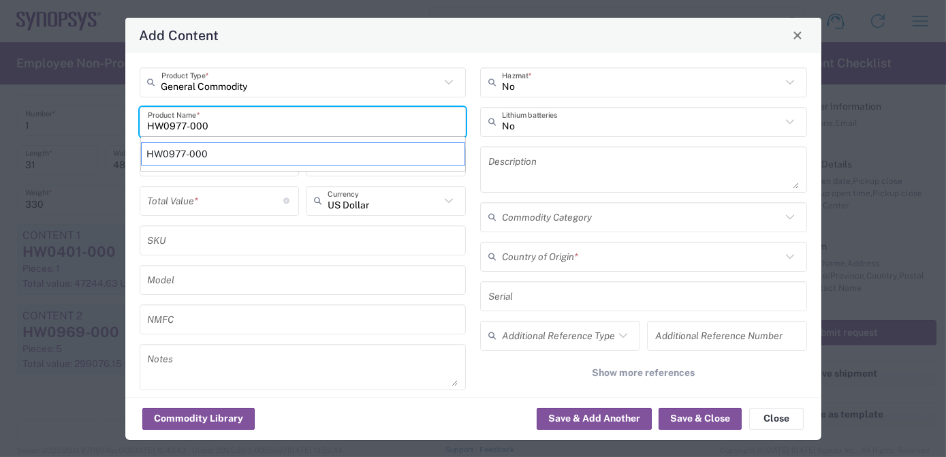
type input "HW0977-000"
click at [206, 157] on div "HW0977-000" at bounding box center [303, 153] width 324 height 23
type textarea "Power Supply"
type input "8504.40.9510"
type input "BIS"
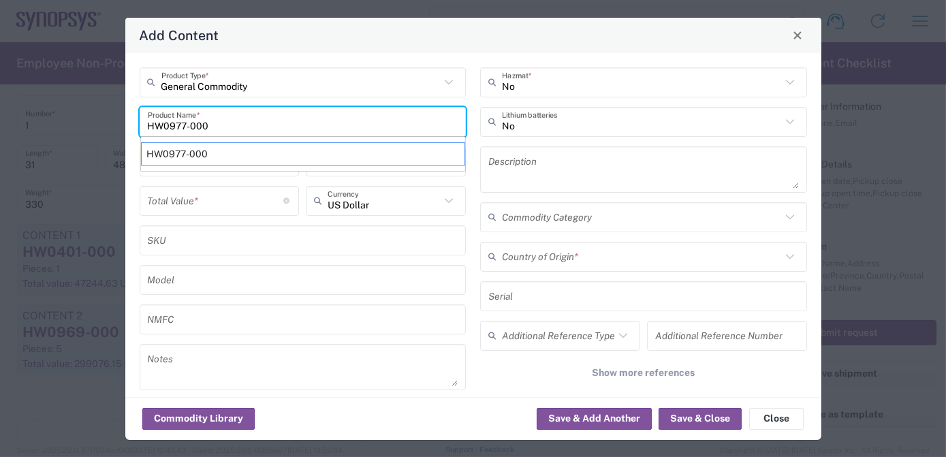
type input "EAR99"
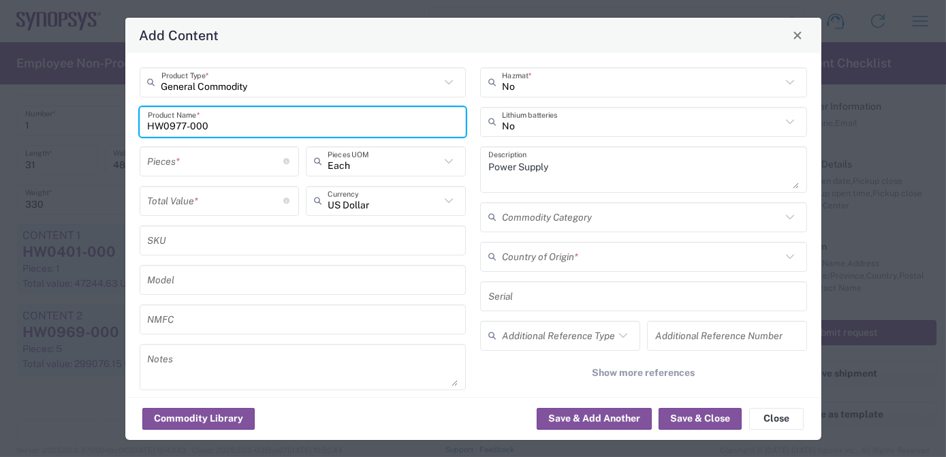
type input "NLR - No License Required"
click at [192, 164] on input "number" at bounding box center [216, 161] width 136 height 24
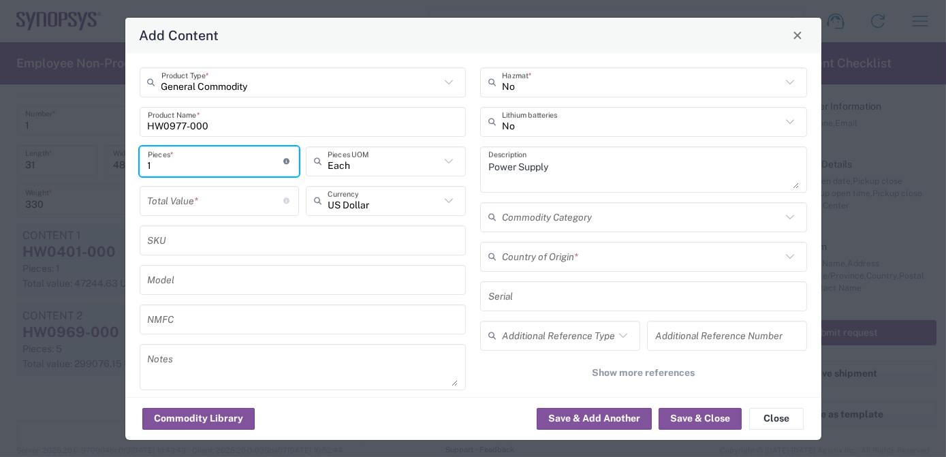
type input "1"
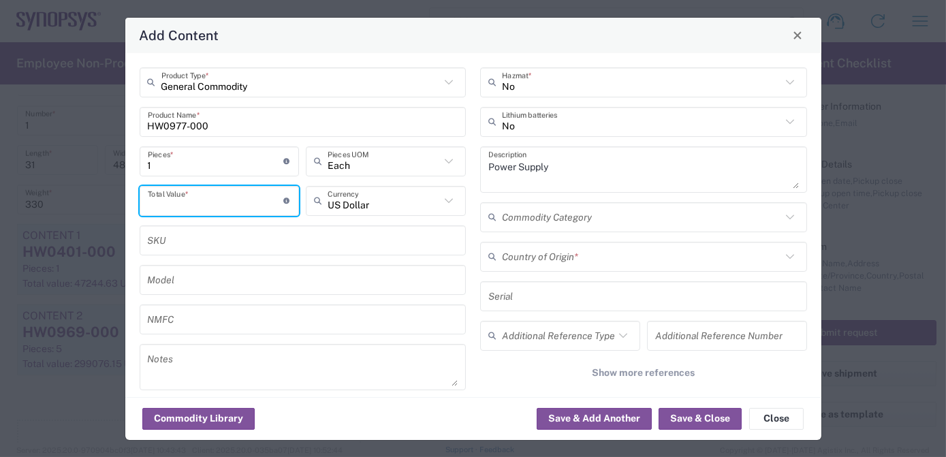
click at [193, 204] on input "number" at bounding box center [216, 201] width 136 height 24
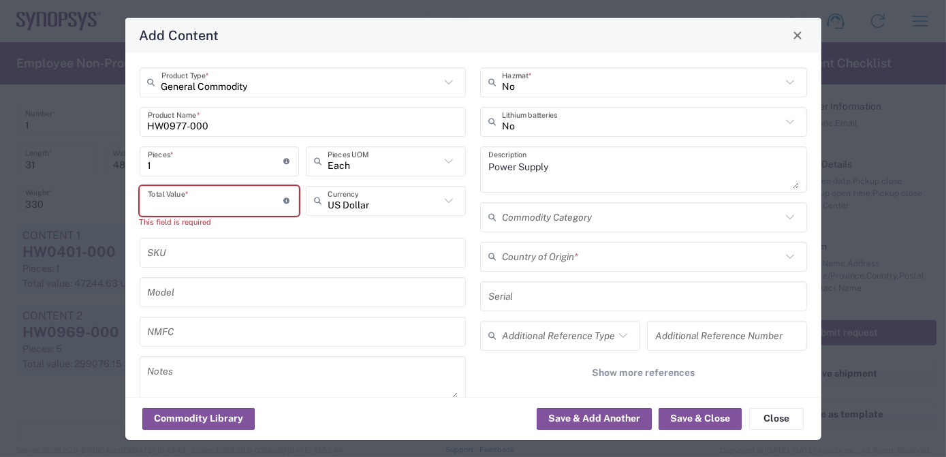
paste input "7873.56"
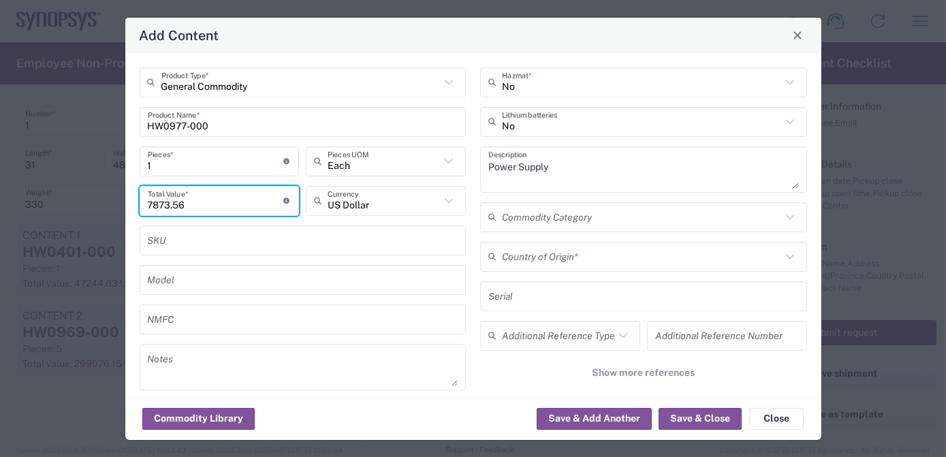
type input "7873.56"
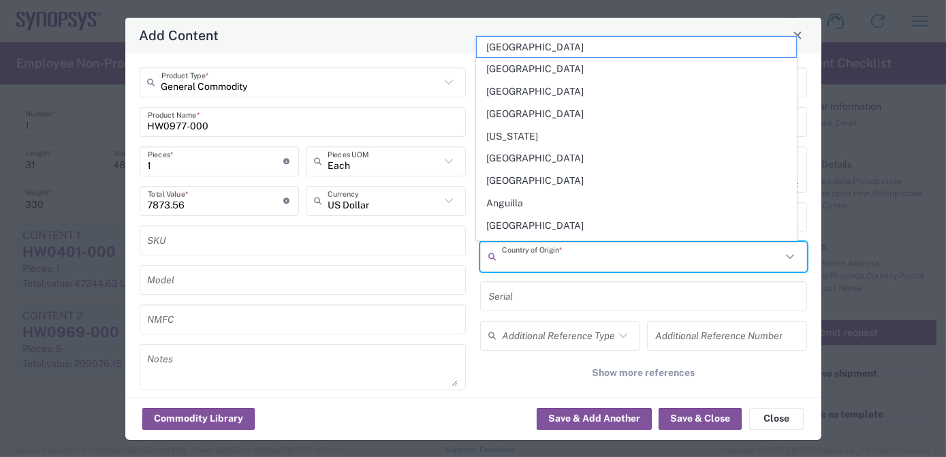
click at [544, 254] on input "text" at bounding box center [641, 257] width 279 height 24
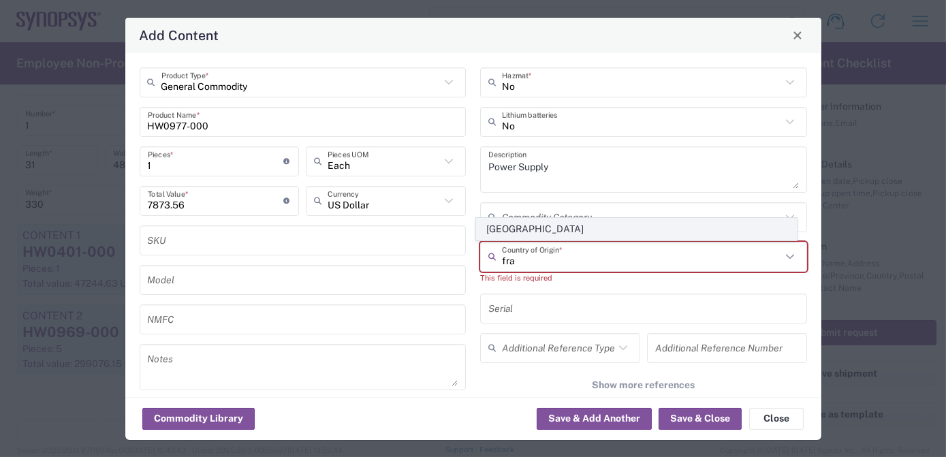
click at [546, 226] on span "[GEOGRAPHIC_DATA]" at bounding box center [637, 229] width 320 height 21
type input "[GEOGRAPHIC_DATA]"
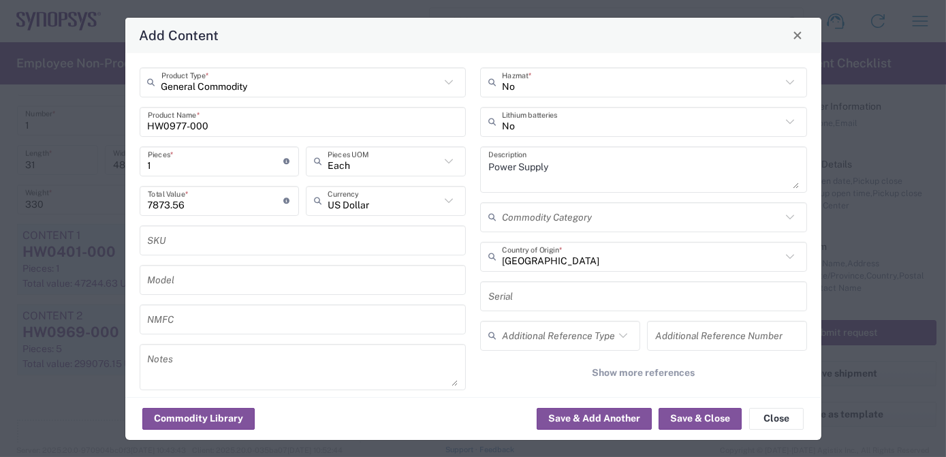
click at [557, 293] on input "text" at bounding box center [644, 296] width 311 height 24
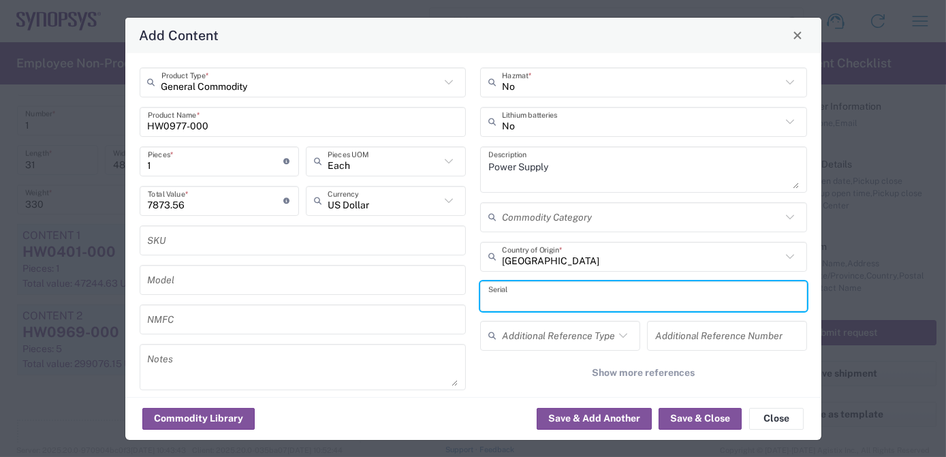
paste input "ZS5-050_0091"
type input "ZS5-050_0091"
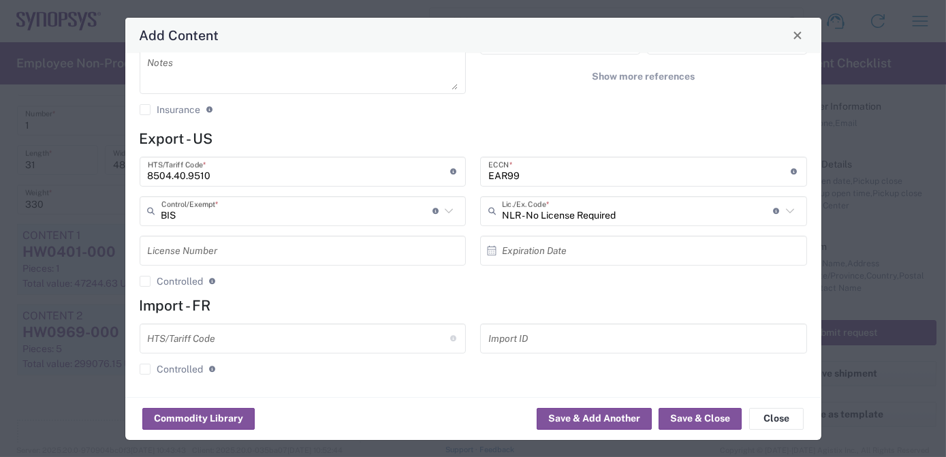
scroll to position [0, 0]
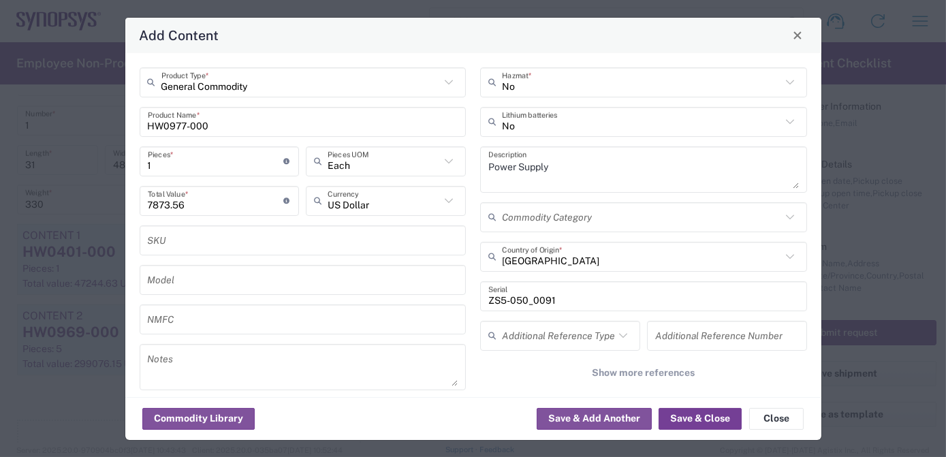
click at [701, 416] on button "Save & Close" at bounding box center [700, 419] width 83 height 22
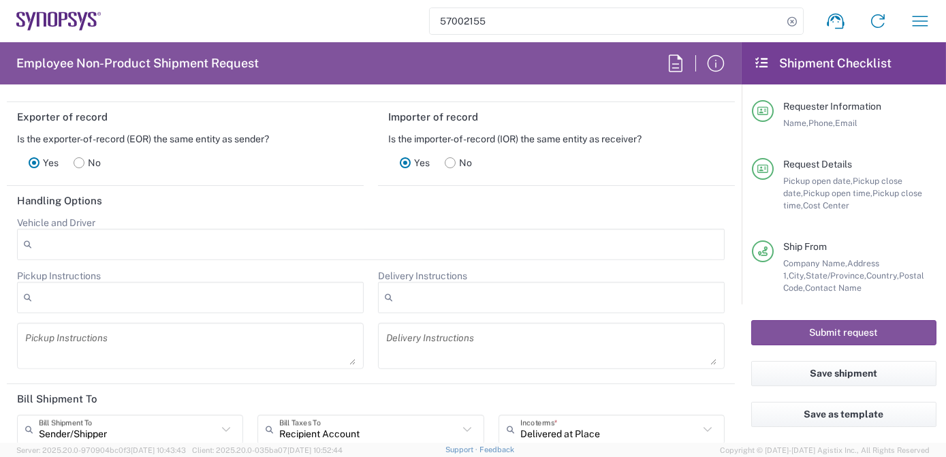
scroll to position [2340, 0]
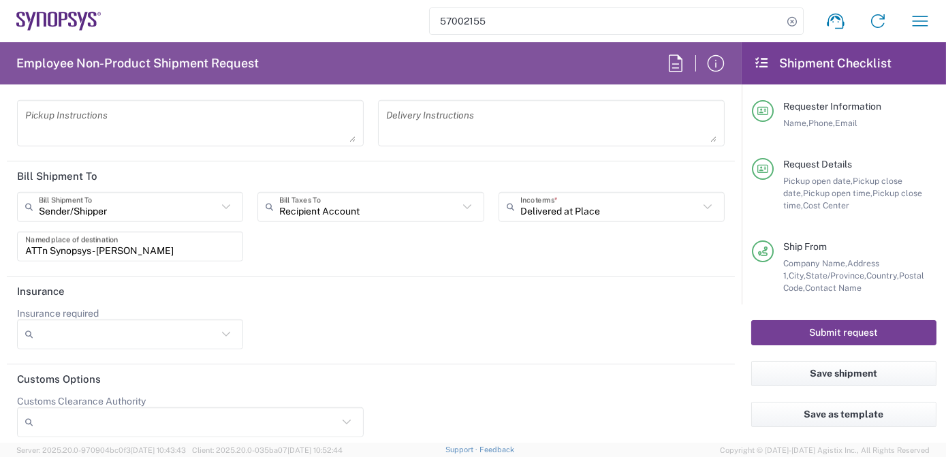
click at [879, 331] on button "Submit request" at bounding box center [843, 332] width 185 height 25
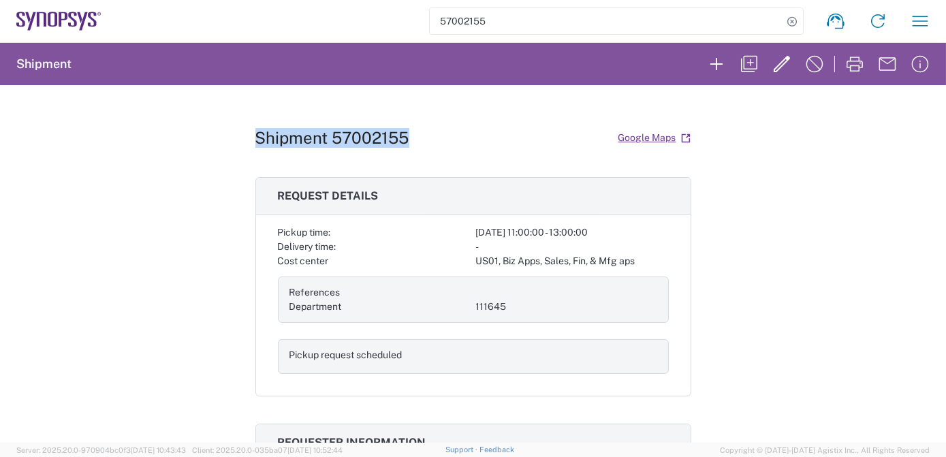
drag, startPoint x: 414, startPoint y: 138, endPoint x: 226, endPoint y: 145, distance: 188.9
click at [226, 145] on div "Shipment 57002155 Google Maps Request details Pickup time: [DATE] 11:00:00 - 13…" at bounding box center [473, 264] width 946 height 358
click at [377, 131] on h1 "Shipment 57002155" at bounding box center [332, 138] width 154 height 20
